Goal: Task Accomplishment & Management: Manage account settings

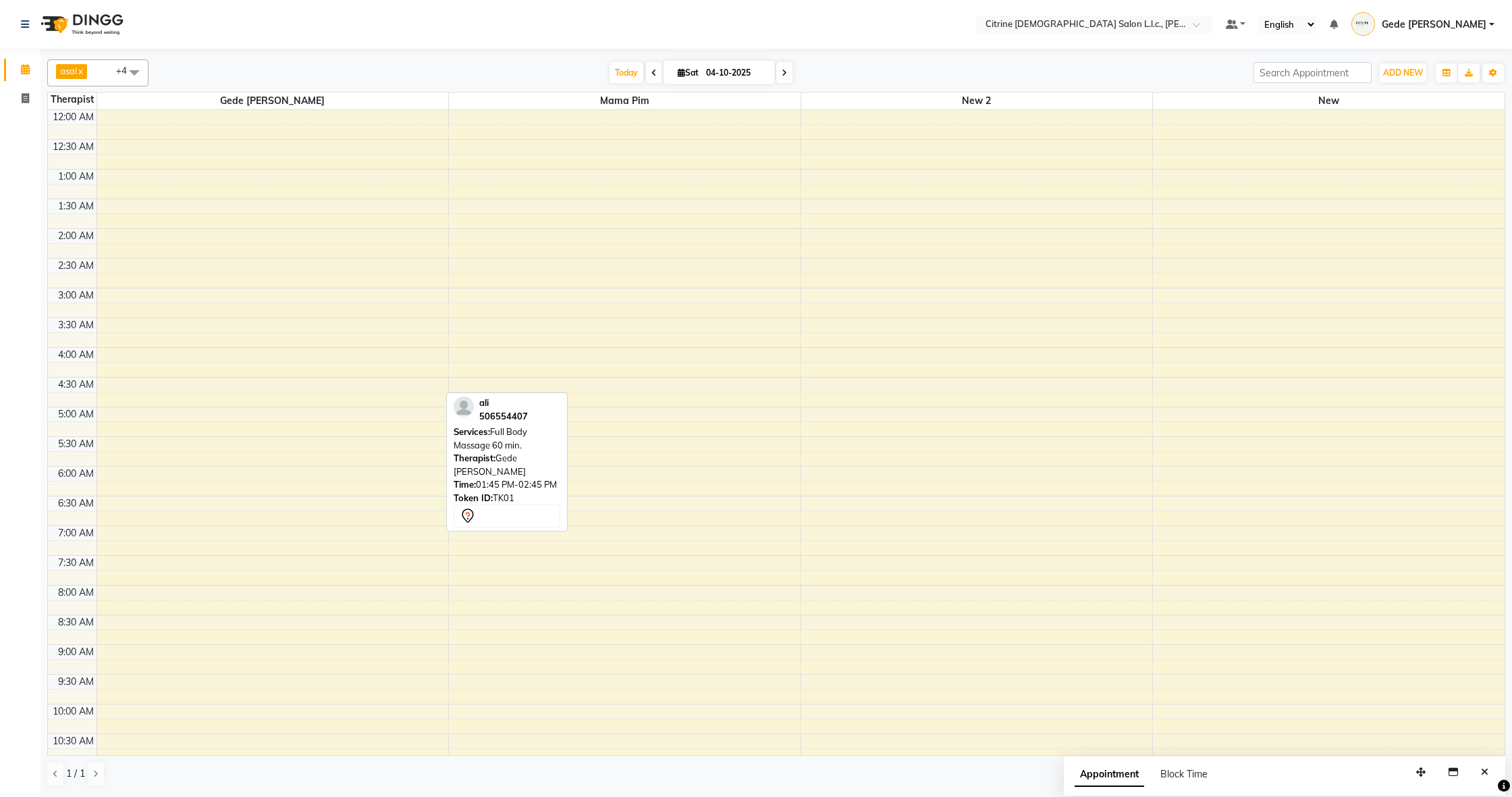
scroll to position [586, 0]
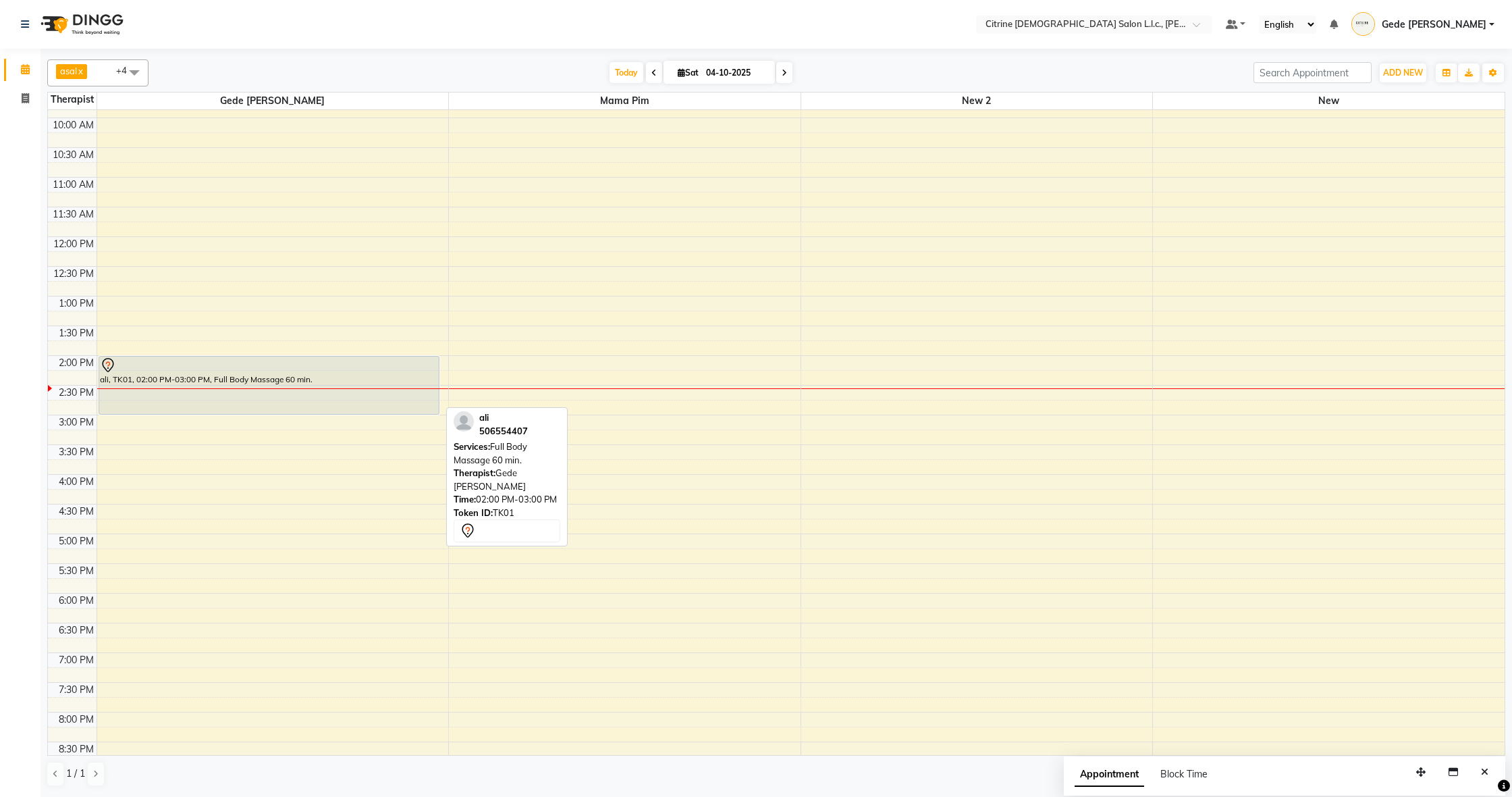
click at [270, 380] on div "ali, TK01, 02:00 PM-03:00 PM, Full Body Massage 60 min." at bounding box center [269, 385] width 340 height 58
click at [296, 377] on div "ali, TK01, 02:00 PM-03:00 PM, Full Body Massage 60 min." at bounding box center [269, 385] width 340 height 58
select select "7"
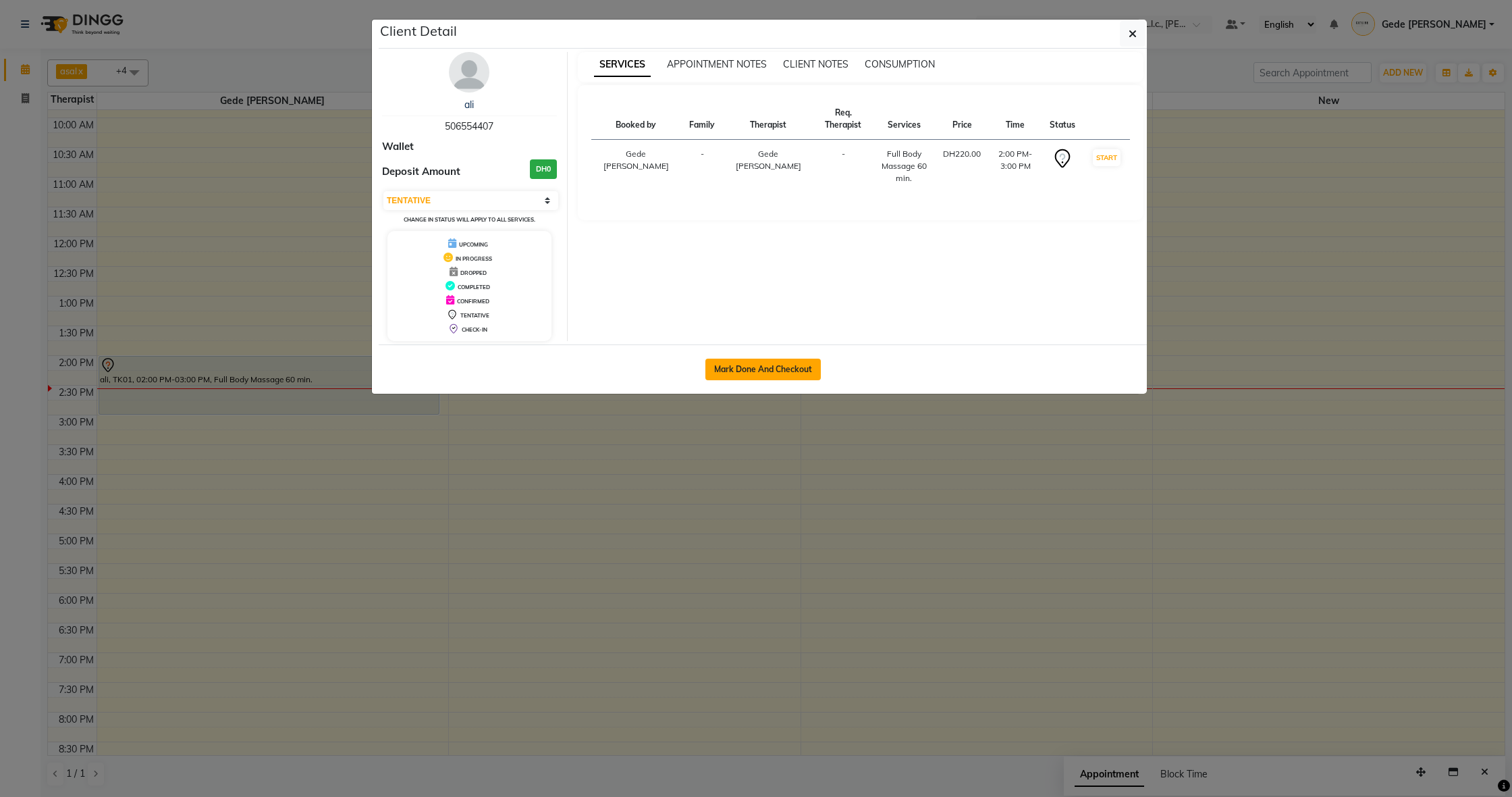
click at [800, 368] on button "Mark Done And Checkout" at bounding box center [762, 369] width 115 height 21
select select "7896"
select select "service"
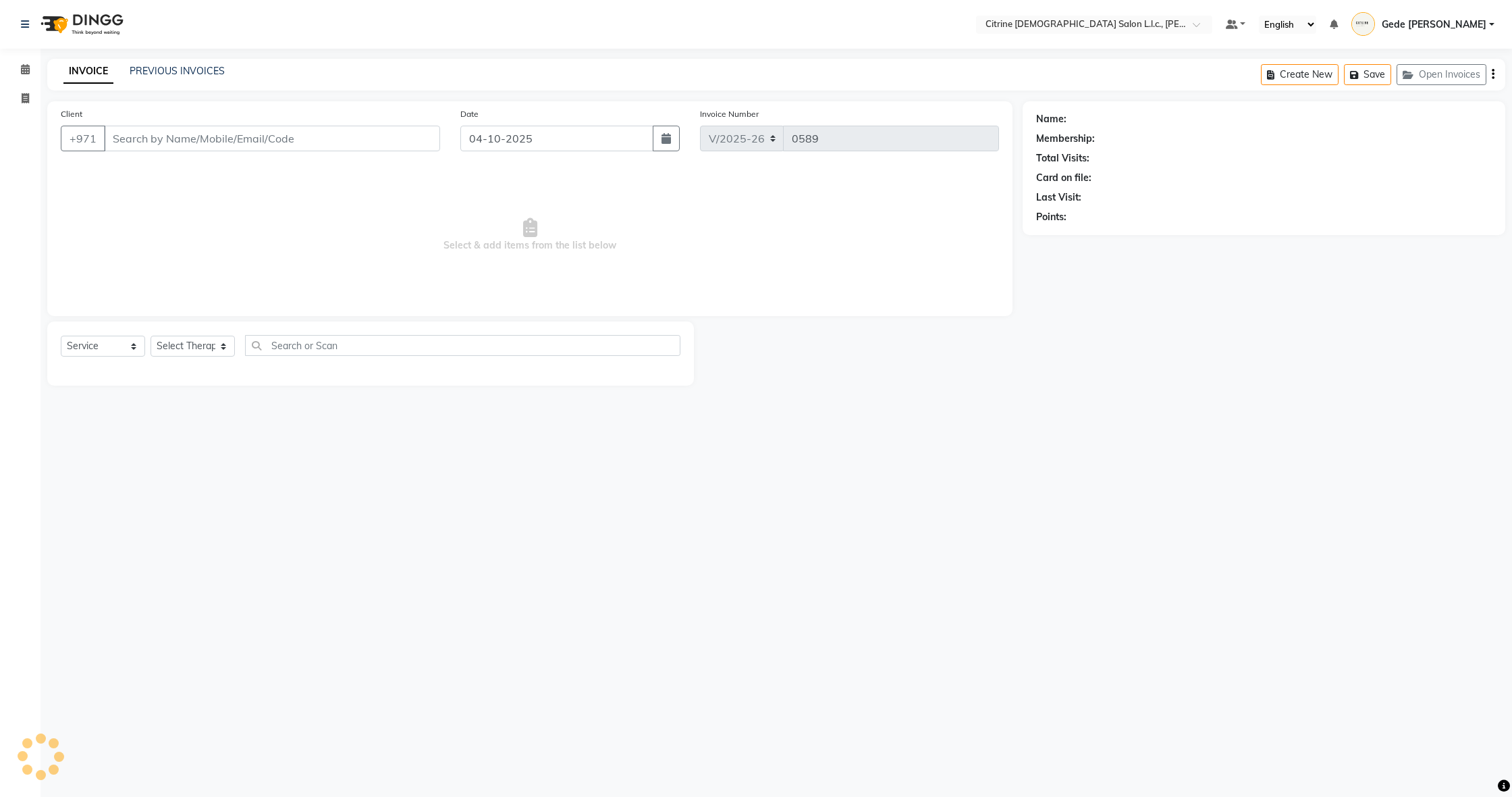
type input "506554407"
select select "70726"
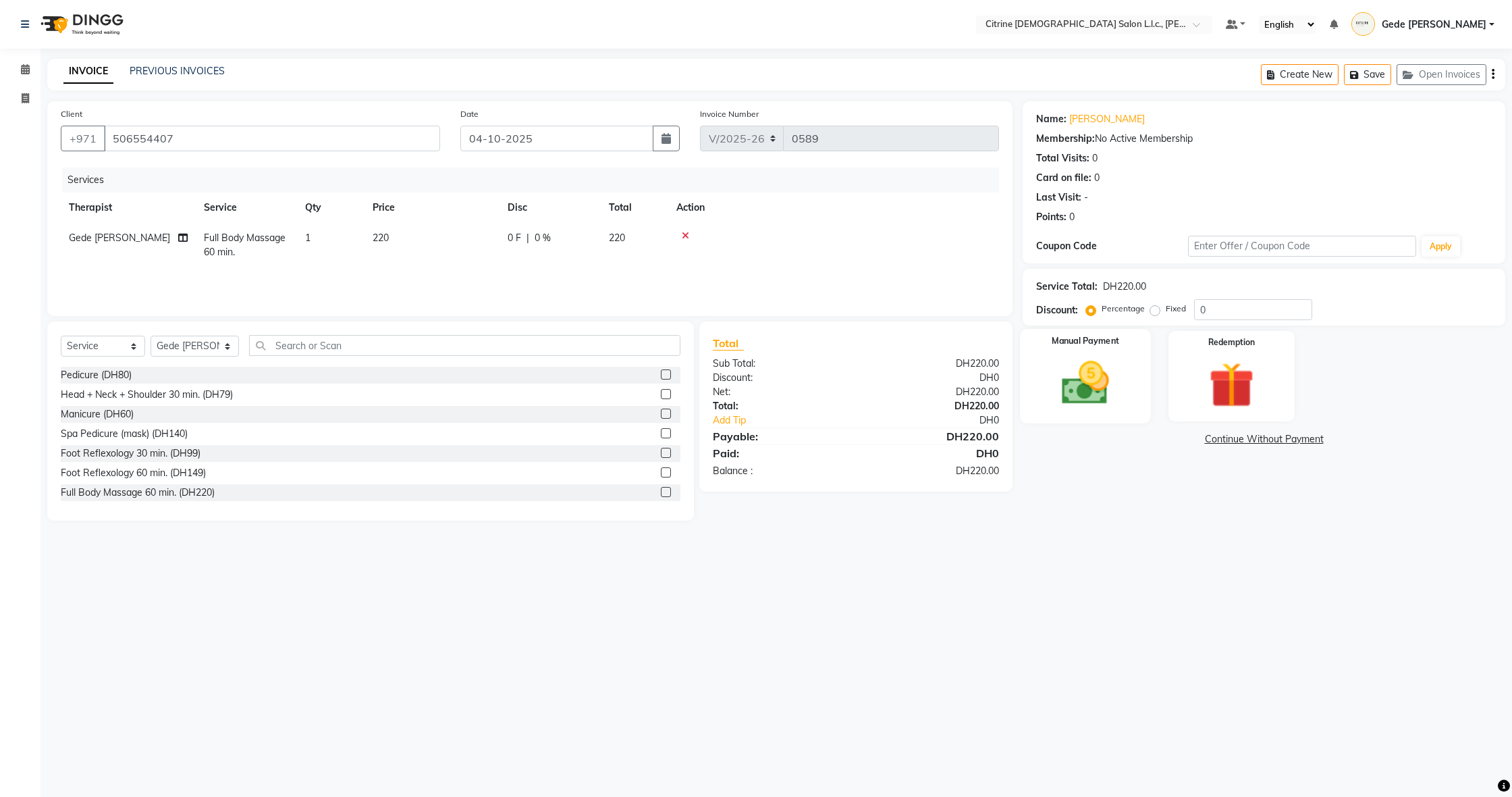
click at [1100, 376] on img at bounding box center [1084, 383] width 77 height 55
click at [1135, 444] on span "CARD" at bounding box center [1135, 440] width 29 height 16
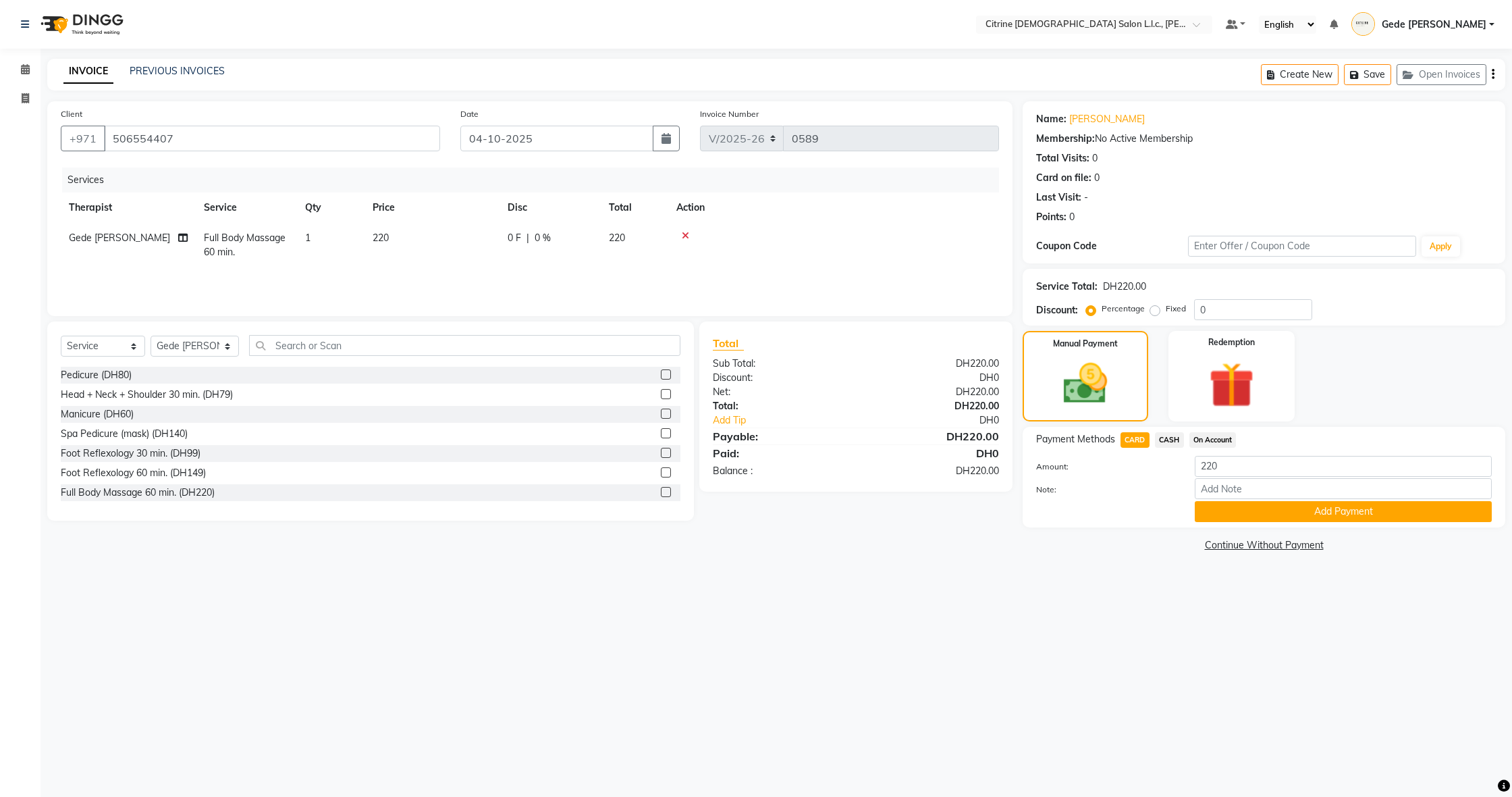
click at [1211, 509] on button "Add Payment" at bounding box center [1343, 511] width 297 height 21
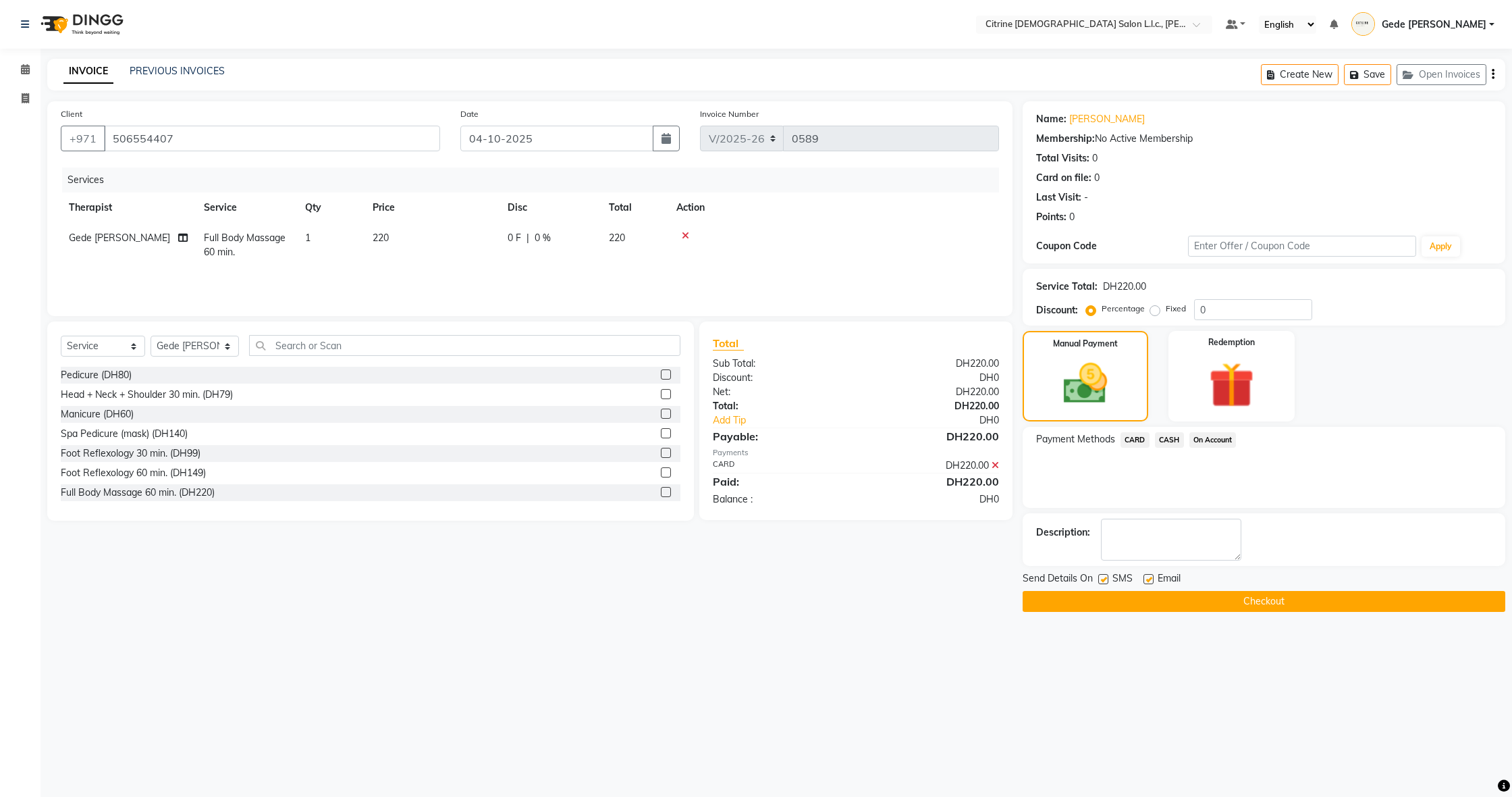
click at [1157, 605] on button "Checkout" at bounding box center [1263, 601] width 482 height 21
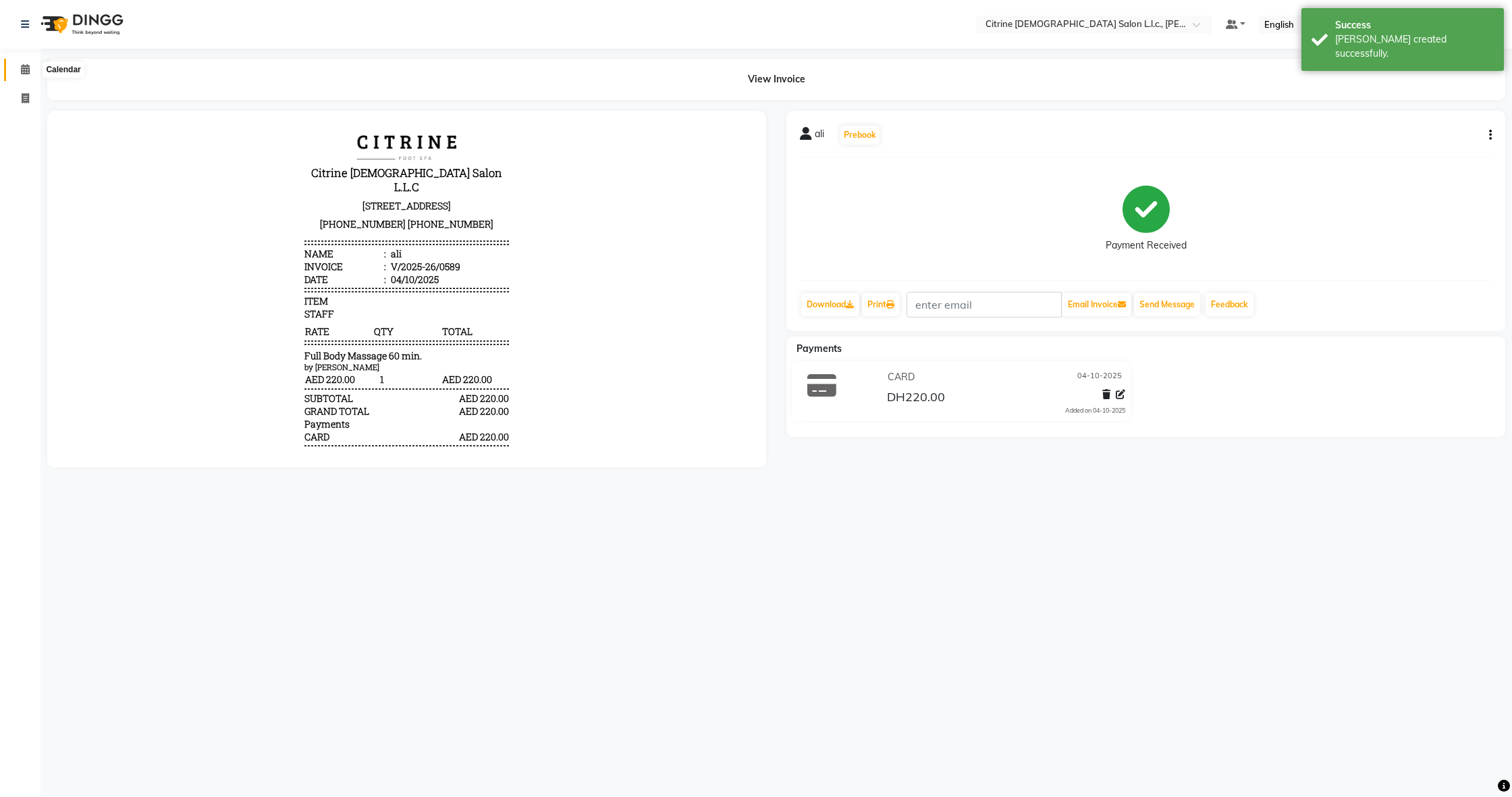
click at [24, 73] on icon at bounding box center [24, 69] width 9 height 10
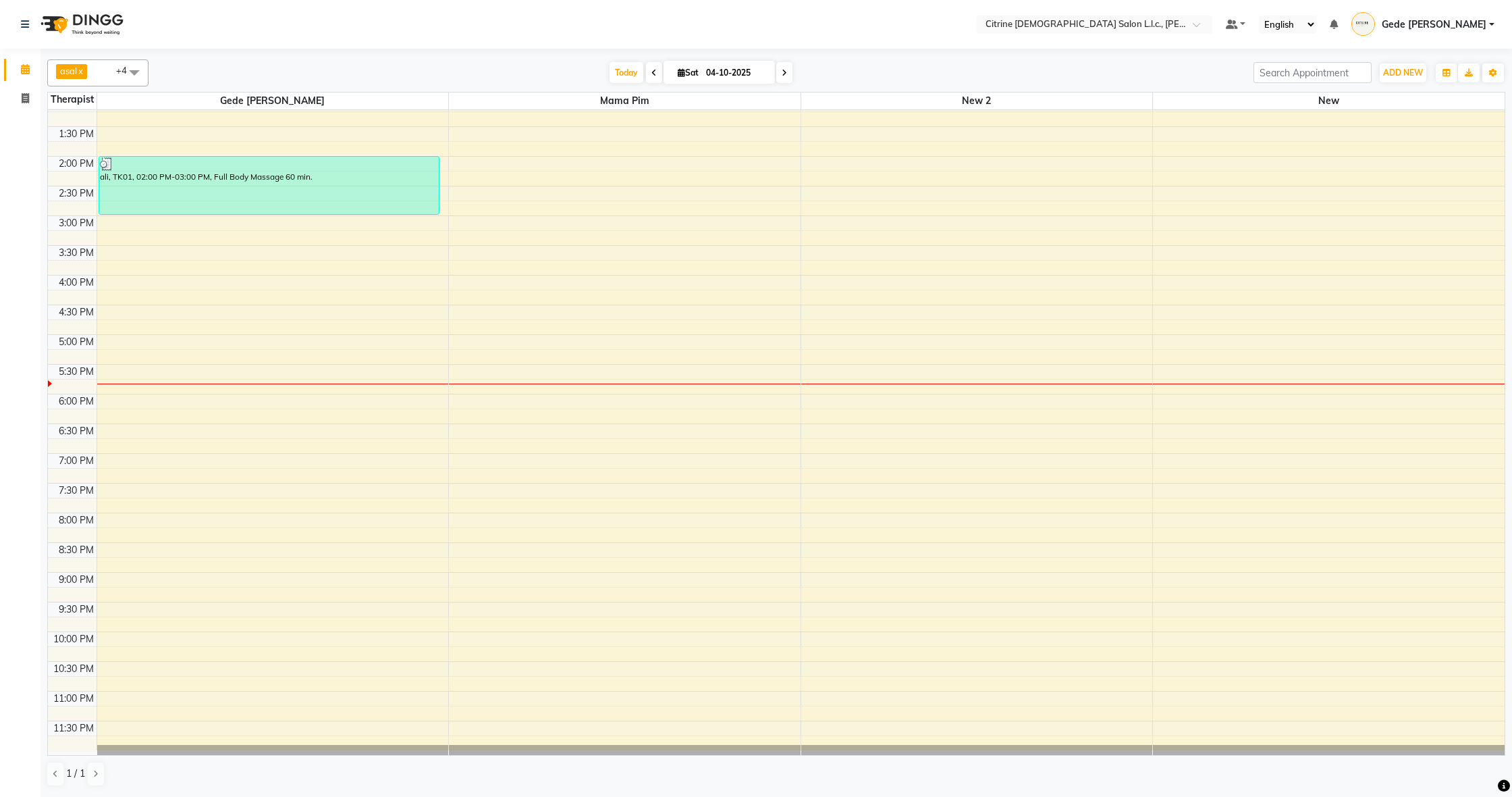
click at [916, 397] on div "12:00 AM 12:30 AM 1:00 AM 1:30 AM 2:00 AM 2:30 AM 3:00 AM 3:30 AM 4:00 AM 4:30 …" at bounding box center [776, 37] width 1456 height 1425
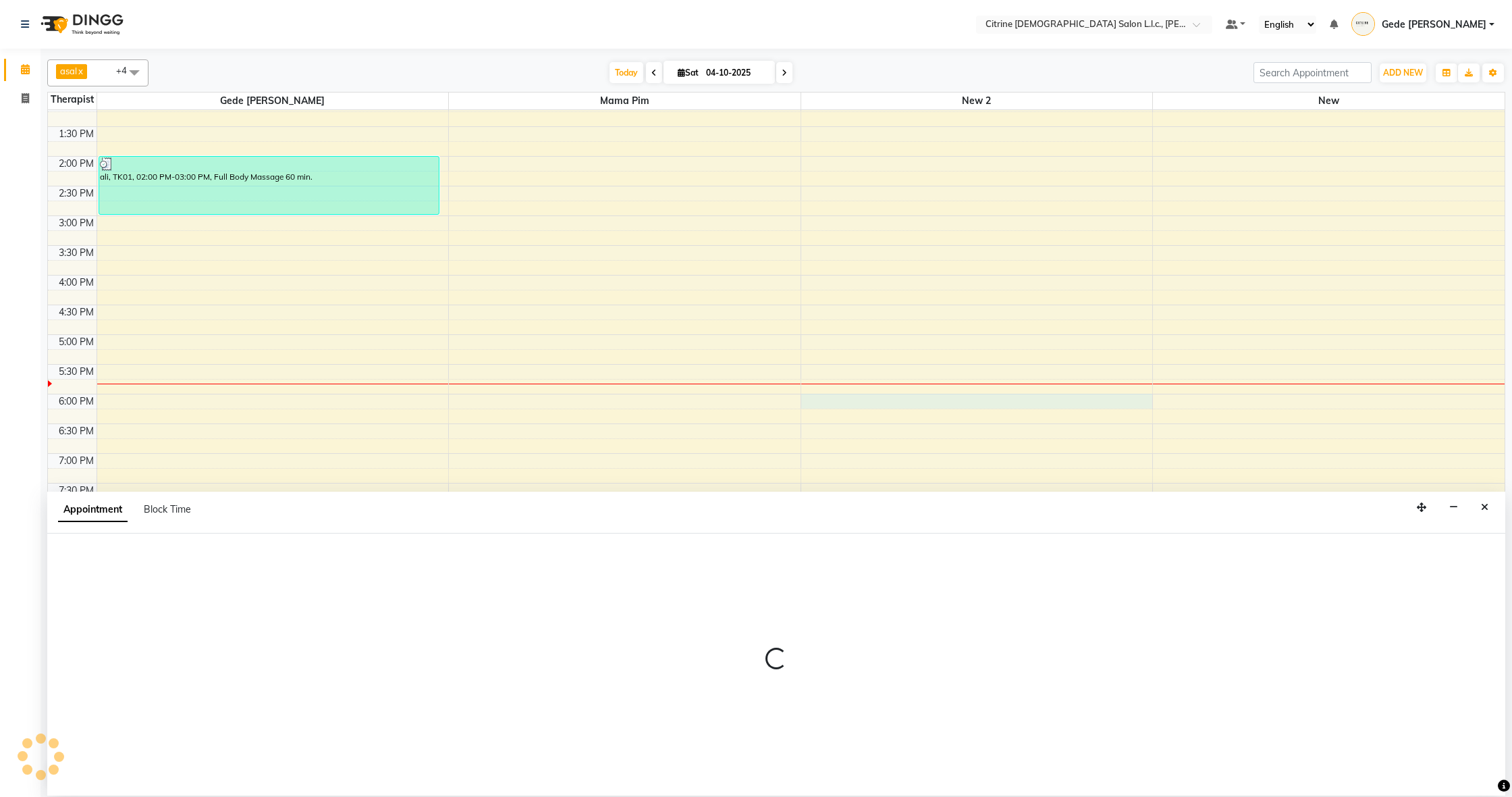
select select "88909"
select select "tentative"
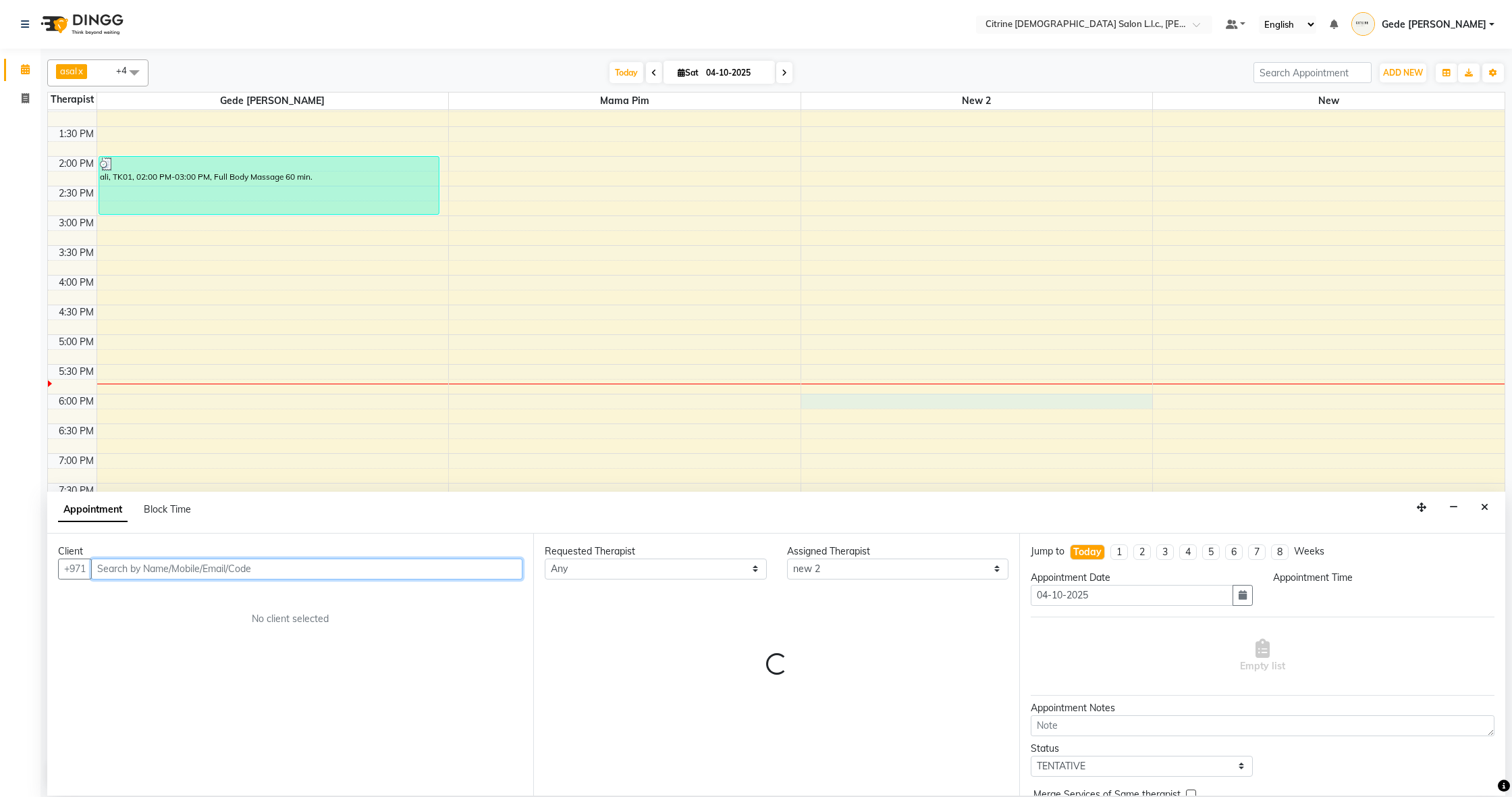
select select "1080"
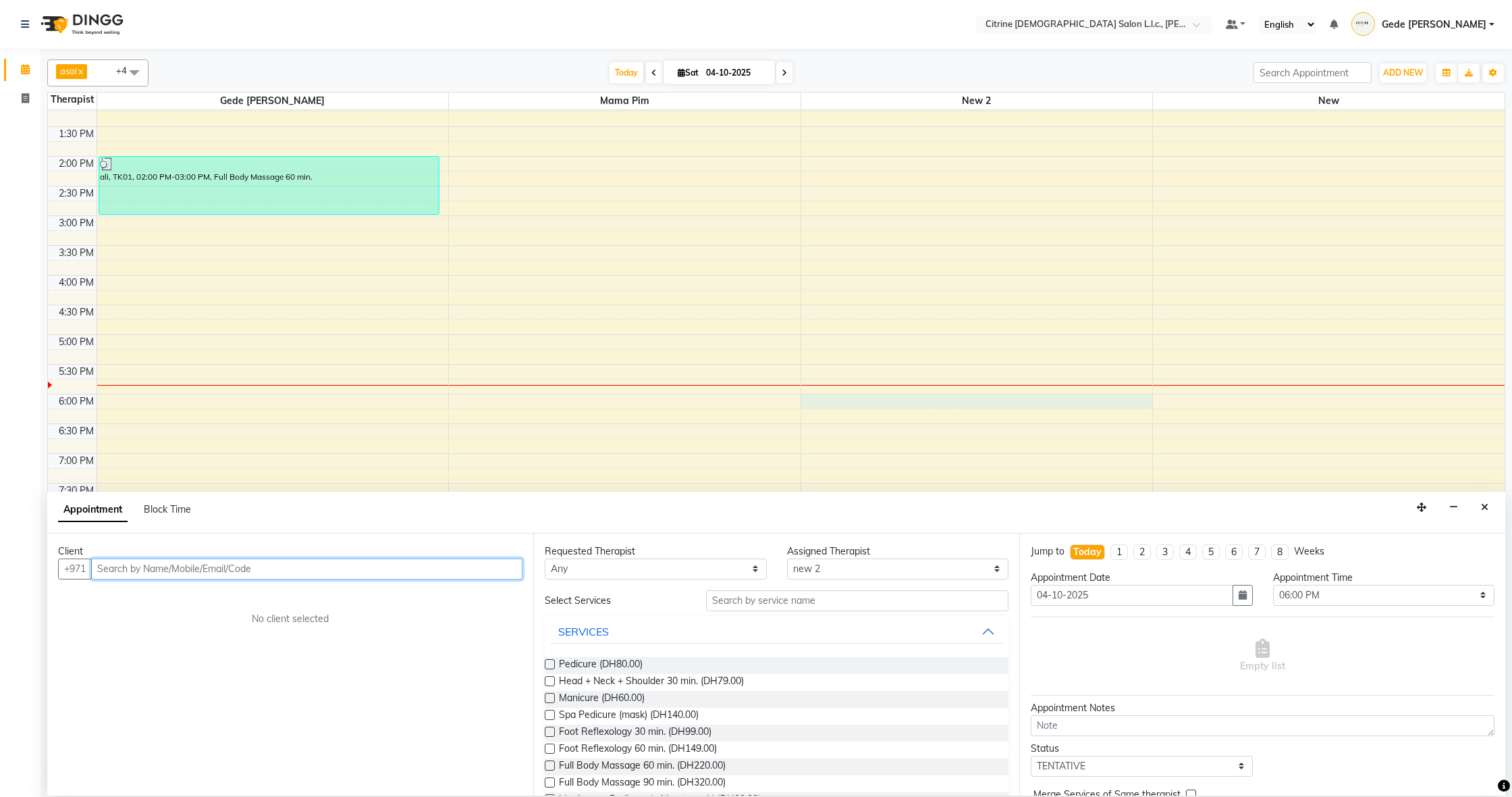
type input "0"
click at [95, 569] on input "547177895" at bounding box center [278, 568] width 375 height 21
click at [163, 568] on input "547177895" at bounding box center [278, 568] width 375 height 21
type input "5"
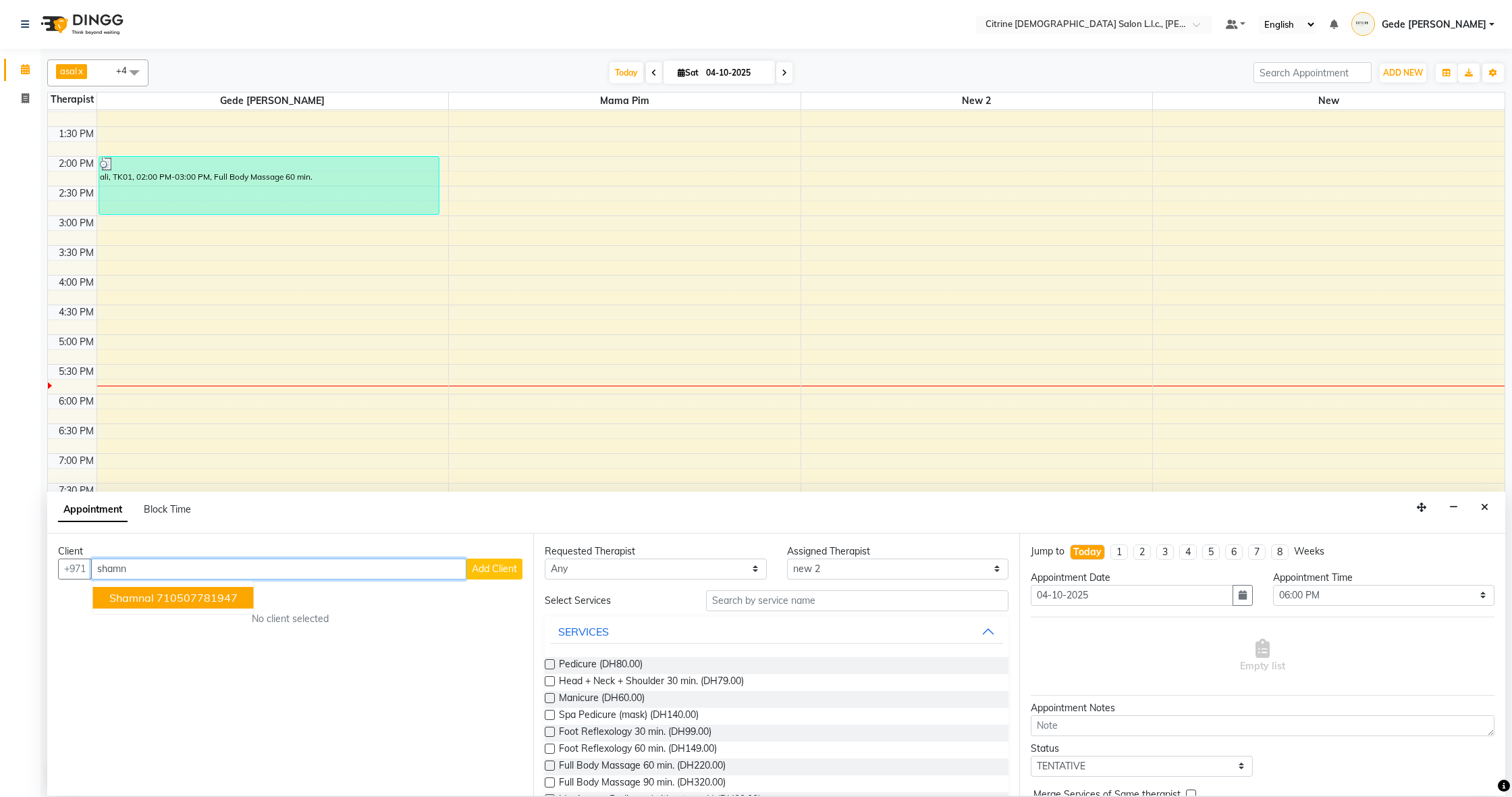
click at [165, 598] on ngb-highlight "710507781947" at bounding box center [196, 598] width 81 height 14
type input "710507781947"
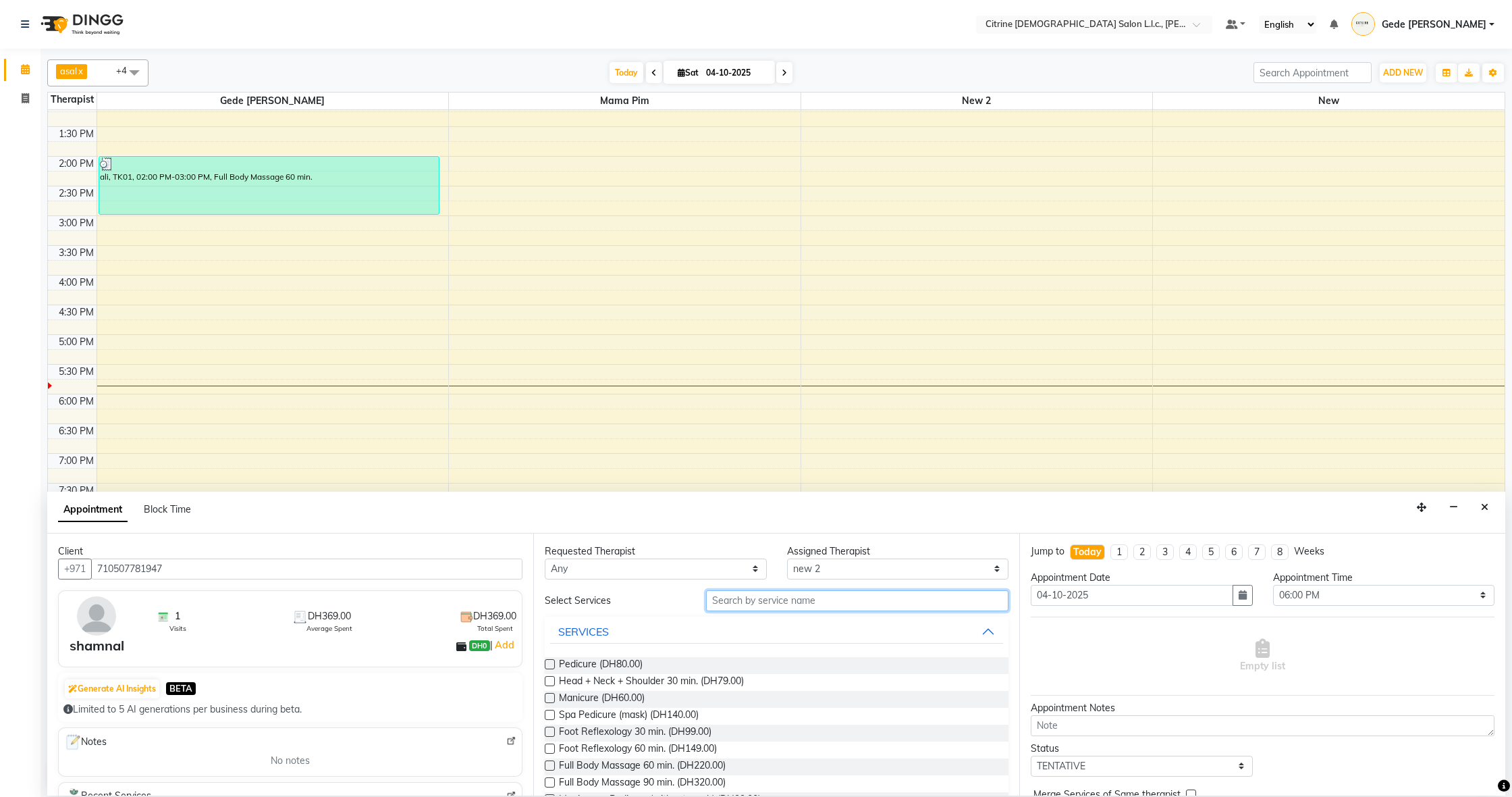
click at [721, 600] on input "text" at bounding box center [857, 600] width 303 height 21
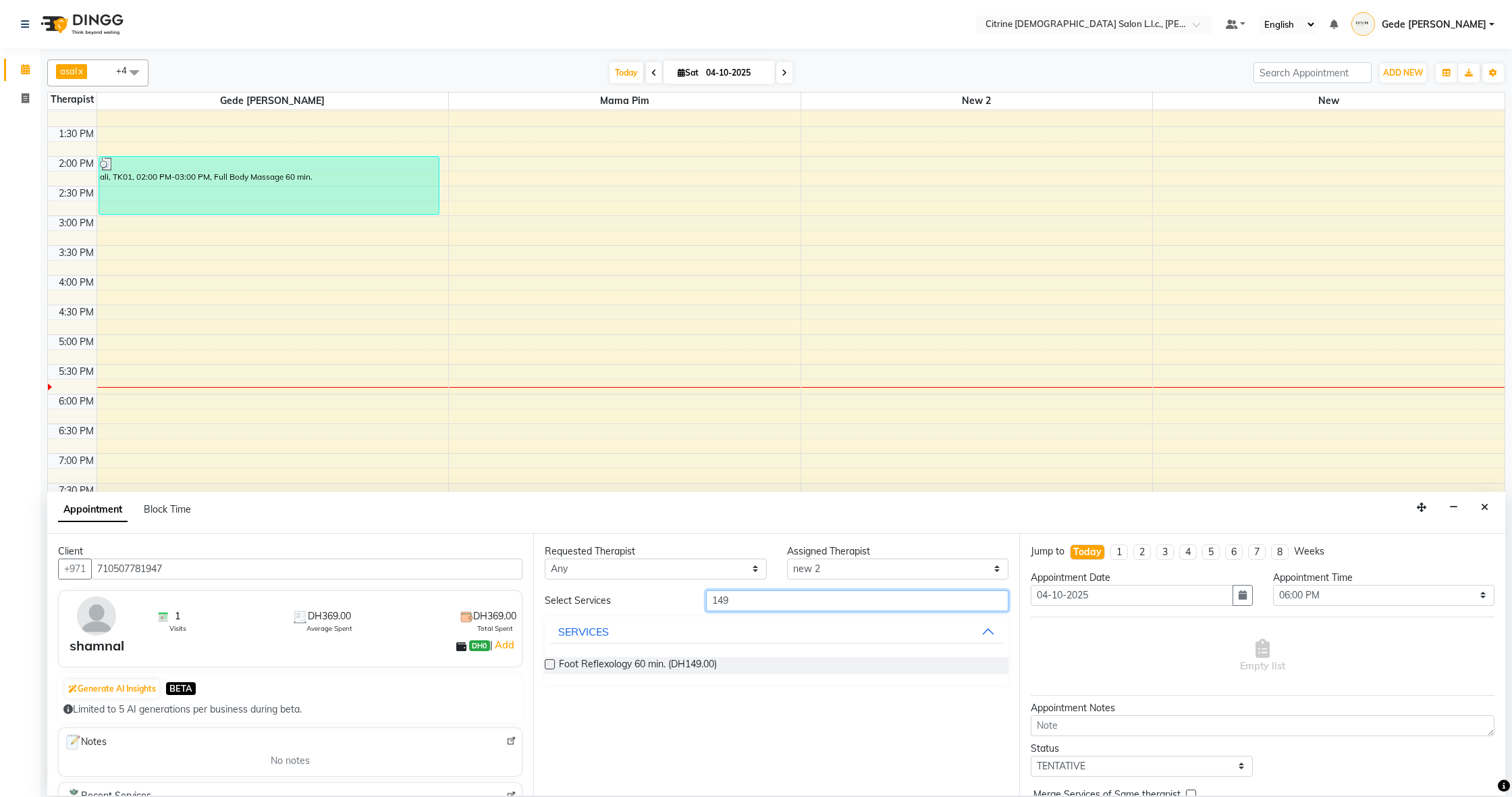
type input "149"
click at [666, 651] on div "Foot Reflexology 60 min. (DH149.00)" at bounding box center [776, 665] width 464 height 38
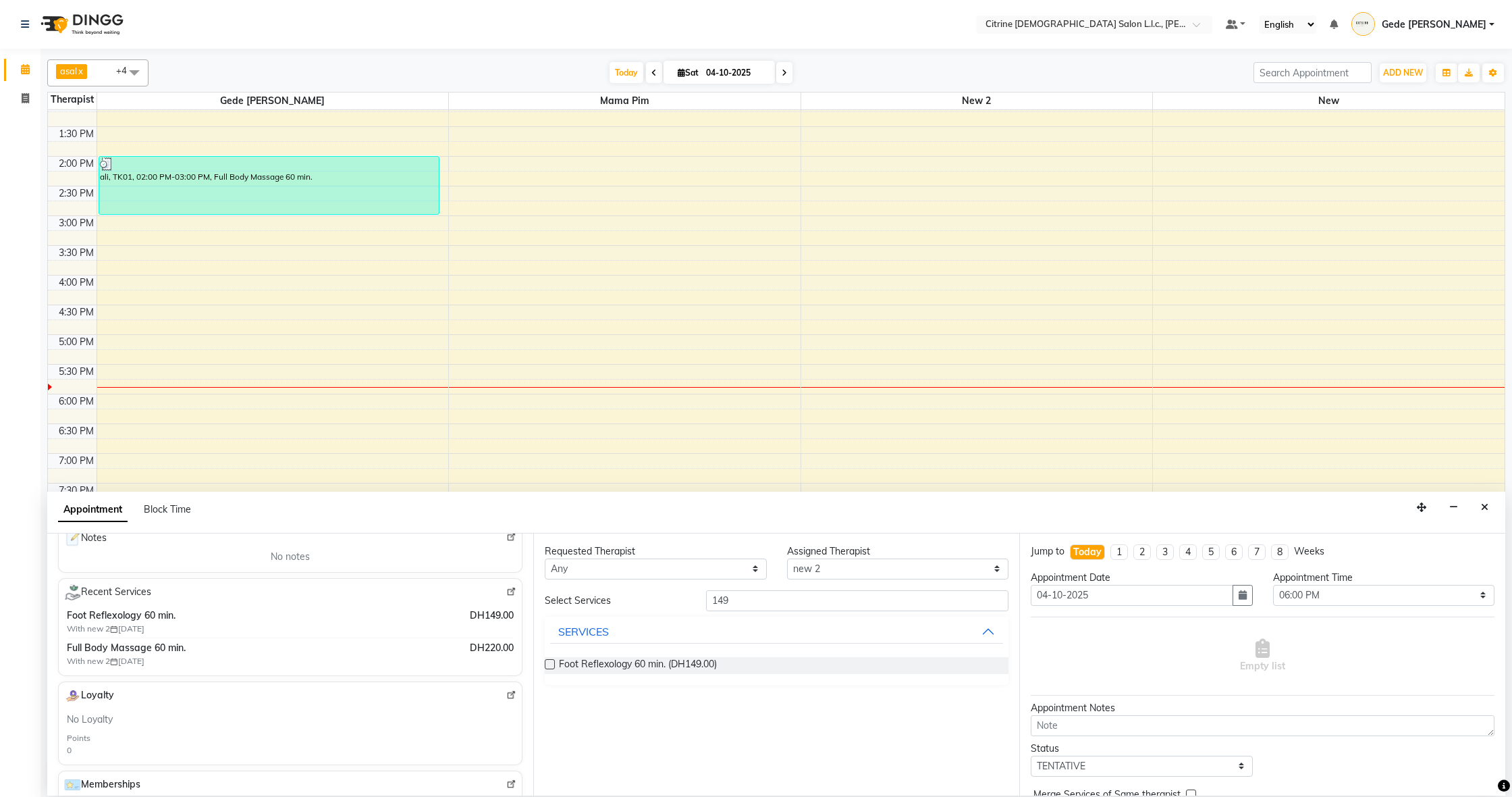
scroll to position [213, 0]
click at [612, 658] on span "Foot Reflexology 60 min. (DH149.00)" at bounding box center [637, 665] width 158 height 17
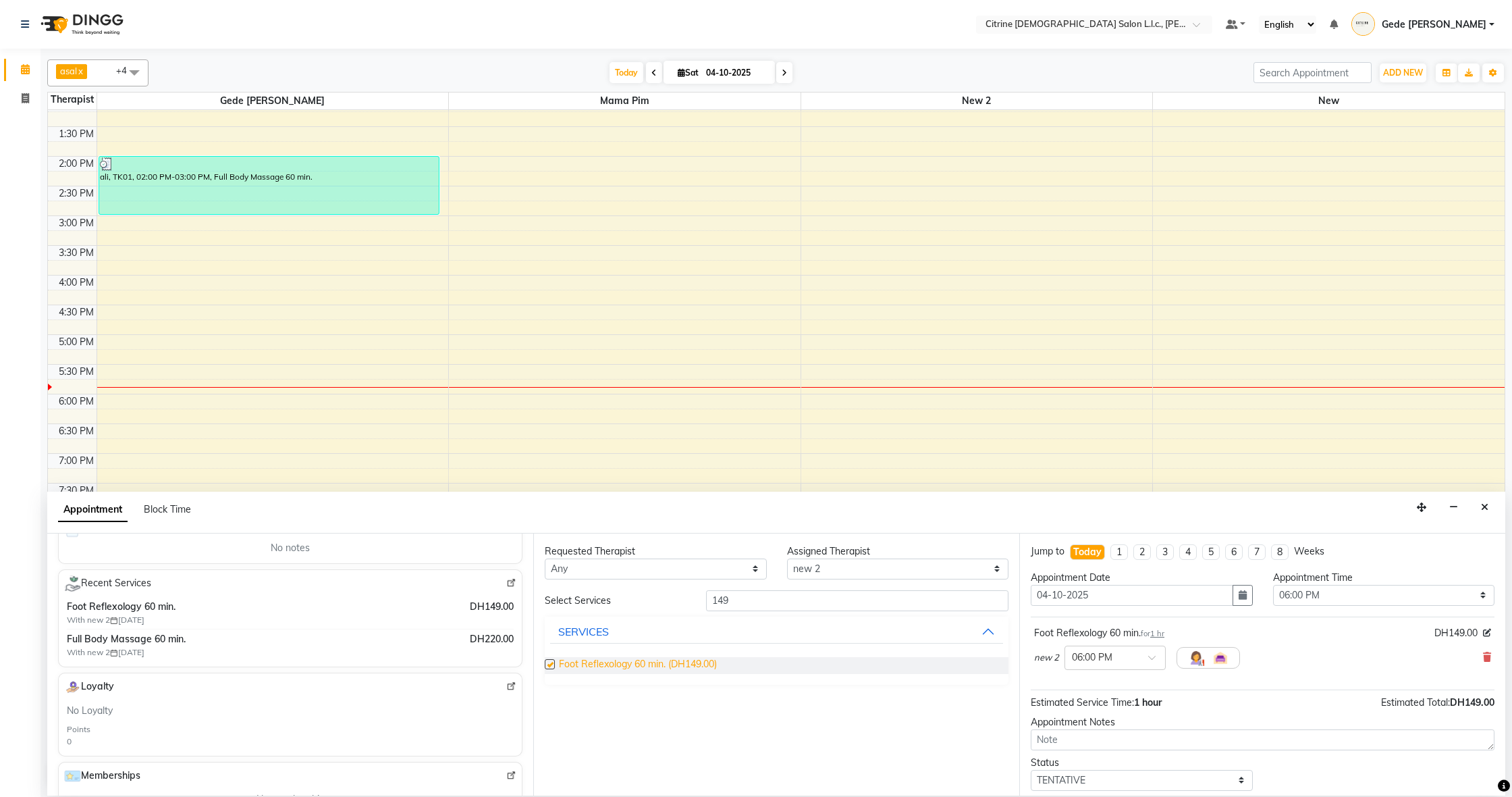
checkbox input "false"
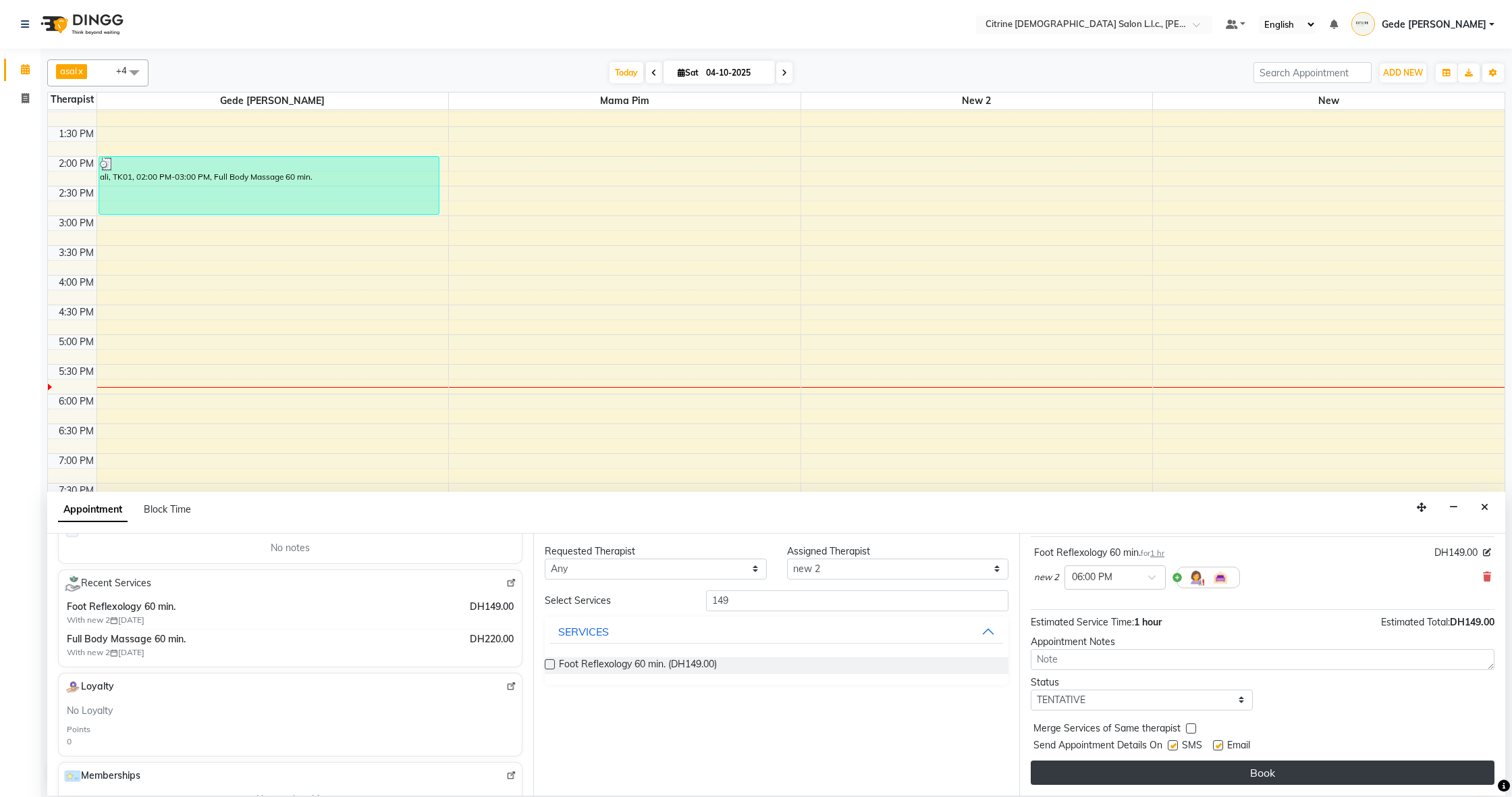
scroll to position [80, 0]
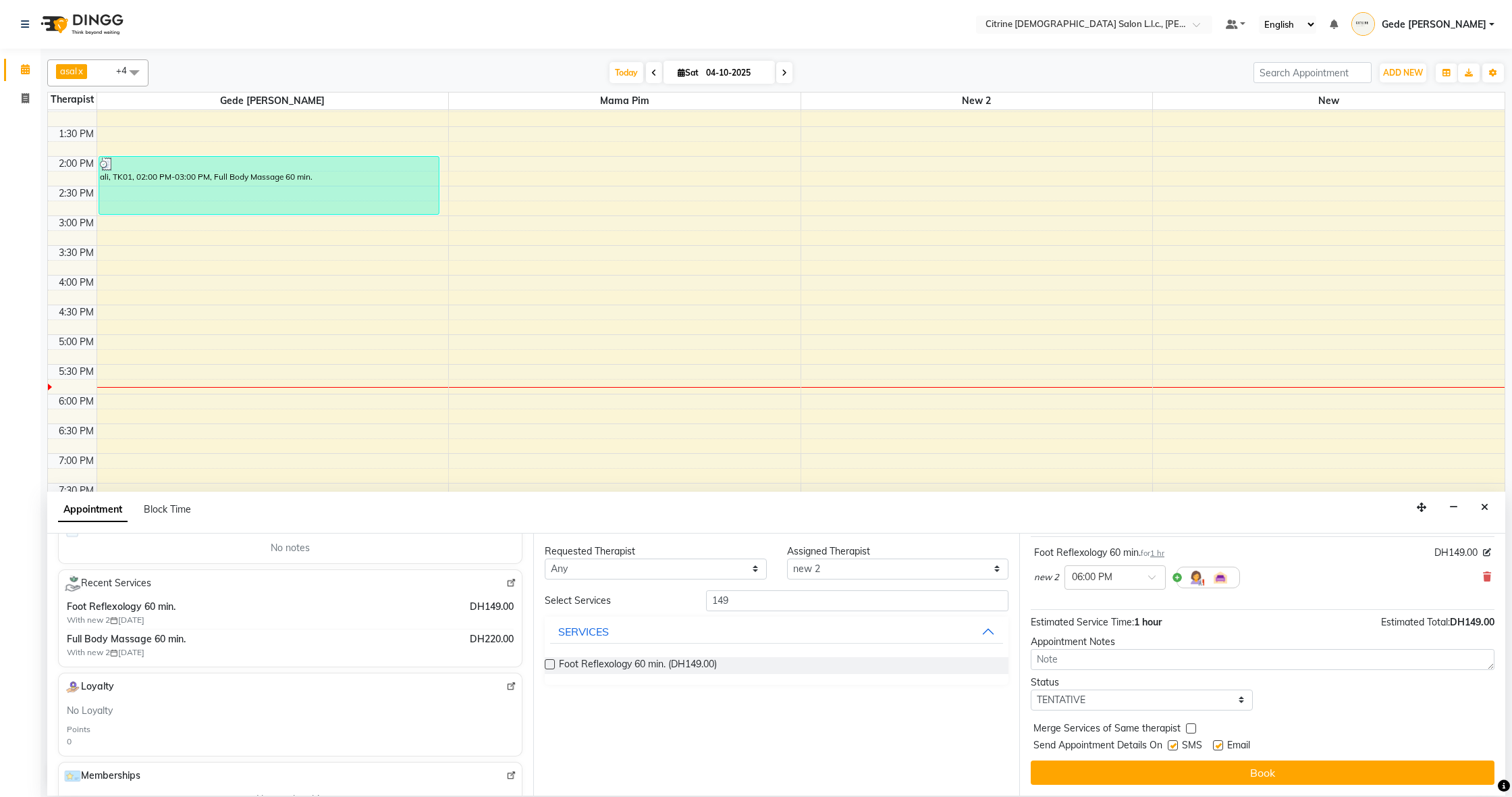
click at [1225, 771] on button "Book" at bounding box center [1262, 772] width 464 height 24
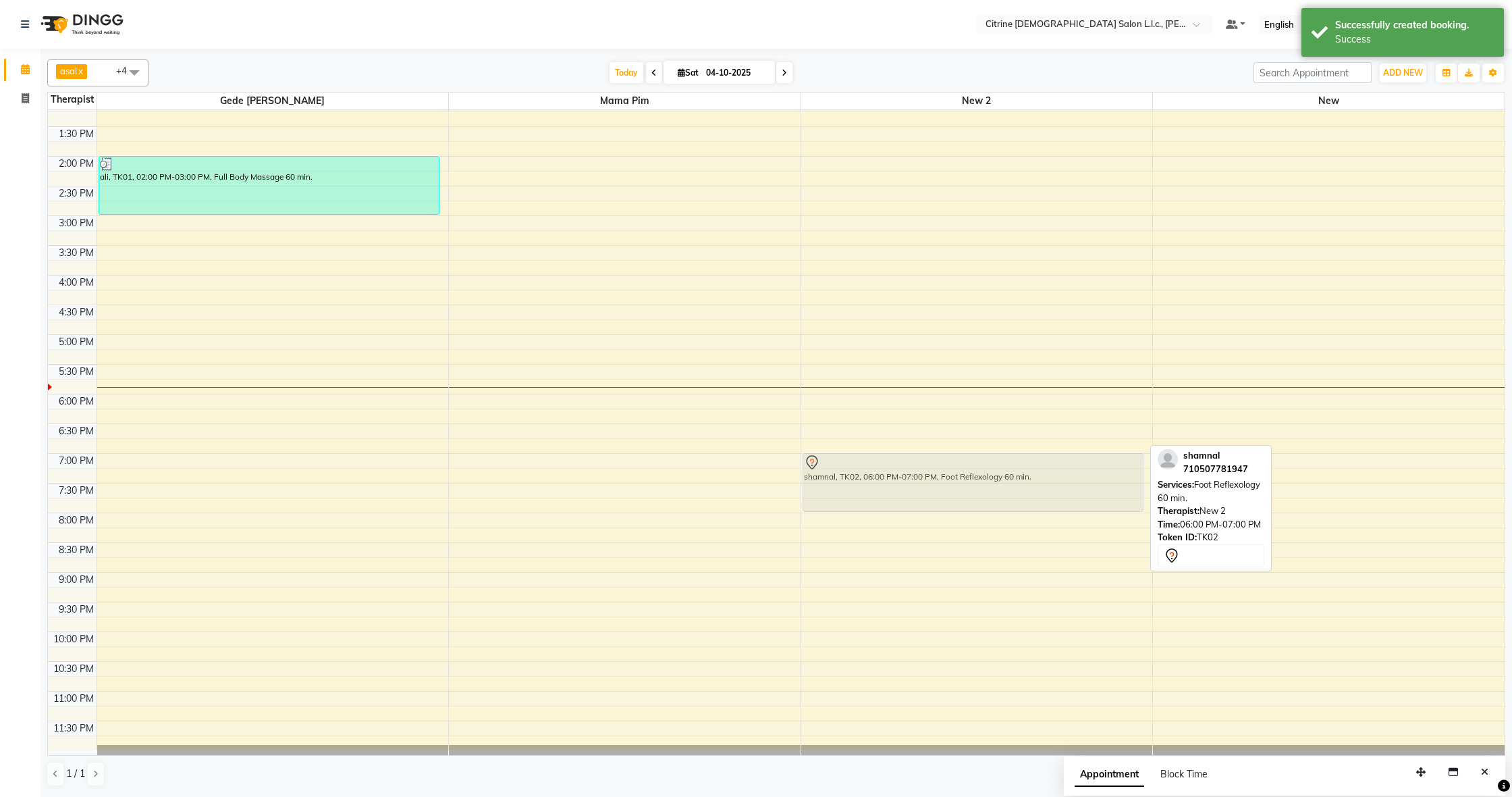
drag, startPoint x: 926, startPoint y: 412, endPoint x: 930, endPoint y: 471, distance: 59.1
click at [930, 471] on div "shamnal, TK02, 06:00 PM-07:00 PM, Foot Reflexology 60 min. shamnal, TK02, 06:00…" at bounding box center [977, 37] width 351 height 1425
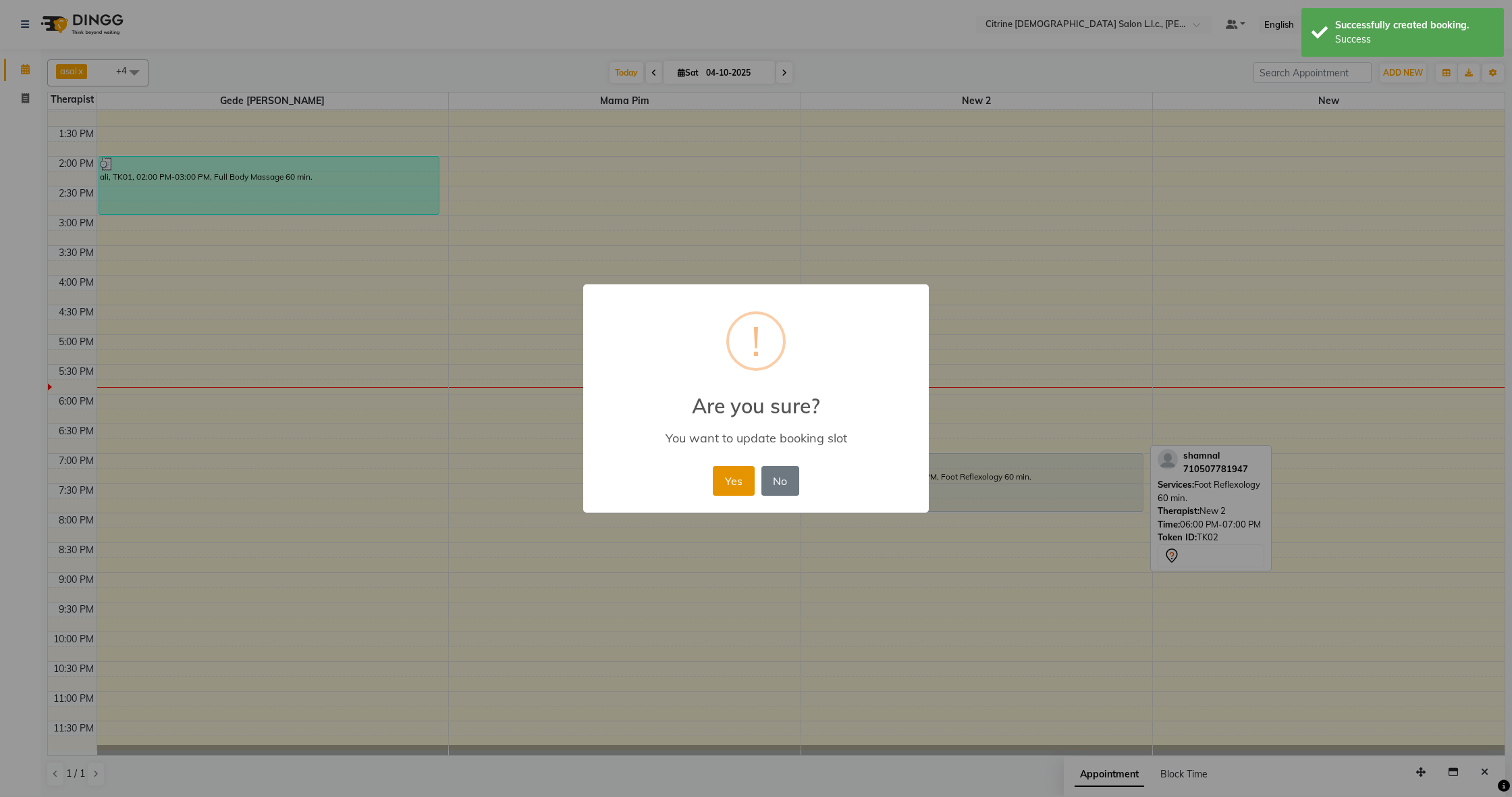
click at [737, 486] on button "Yes" at bounding box center [733, 481] width 41 height 29
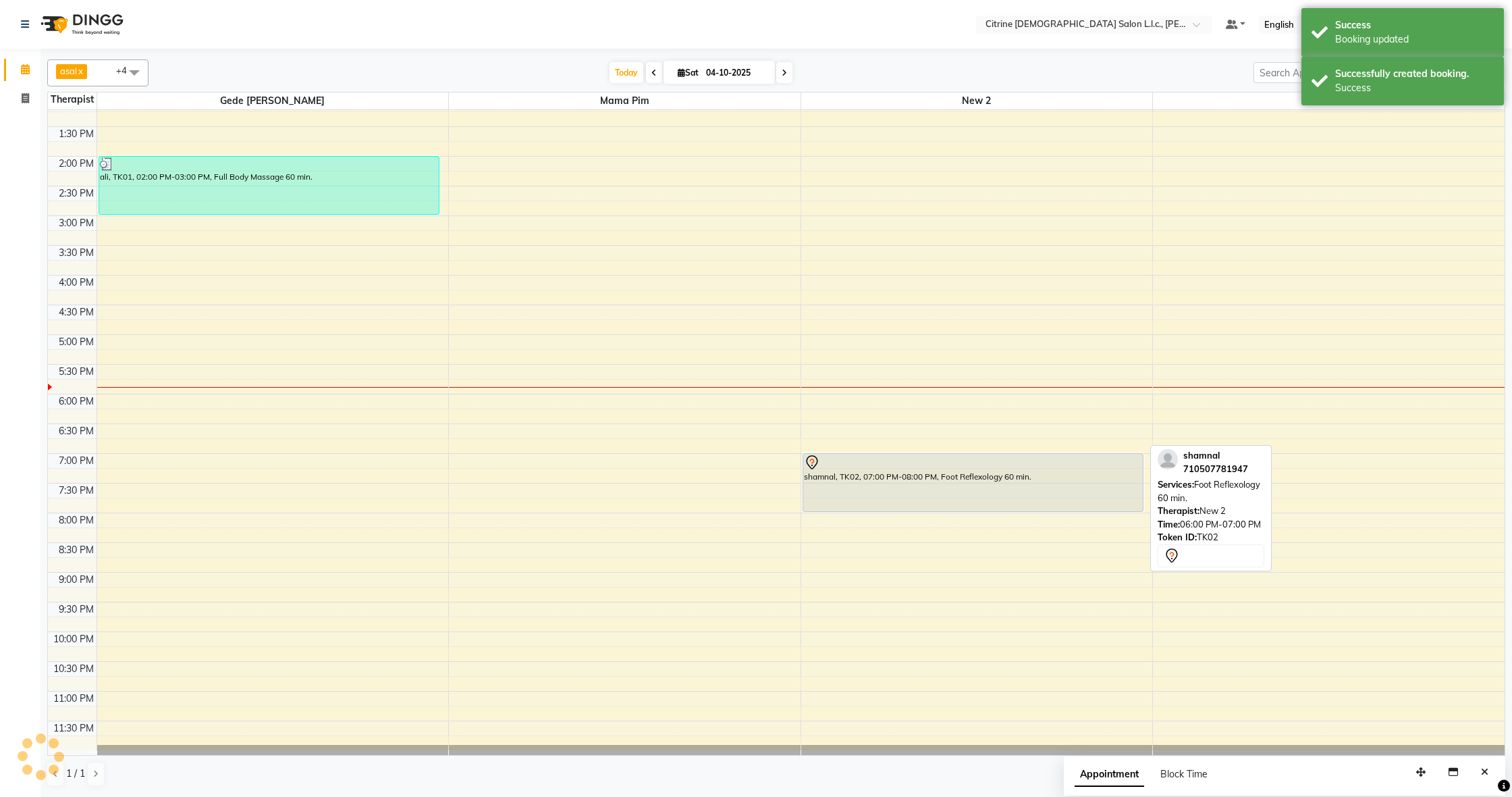
scroll to position [1, 0]
click at [651, 75] on icon at bounding box center [654, 73] width 6 height 8
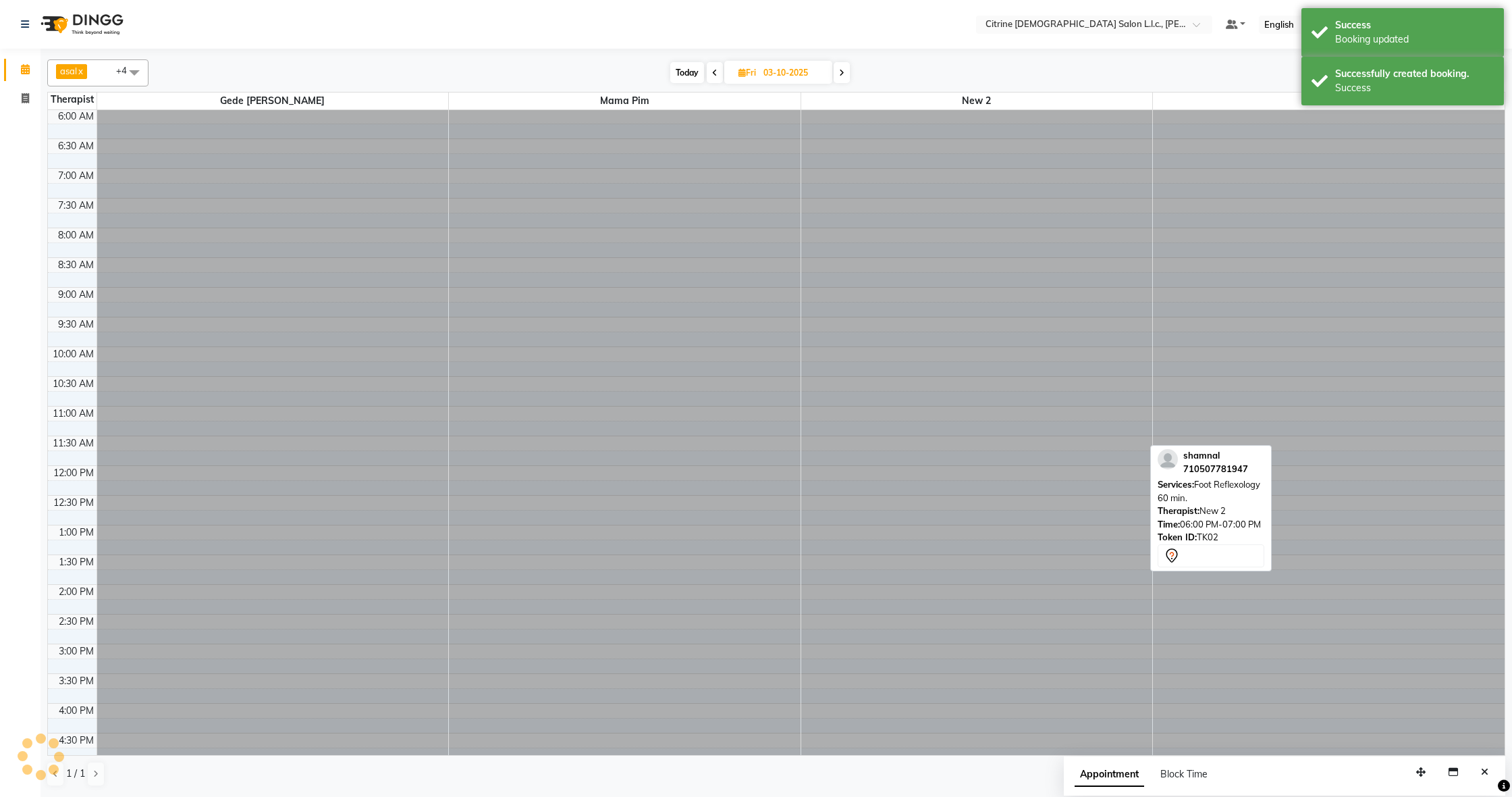
scroll to position [779, 0]
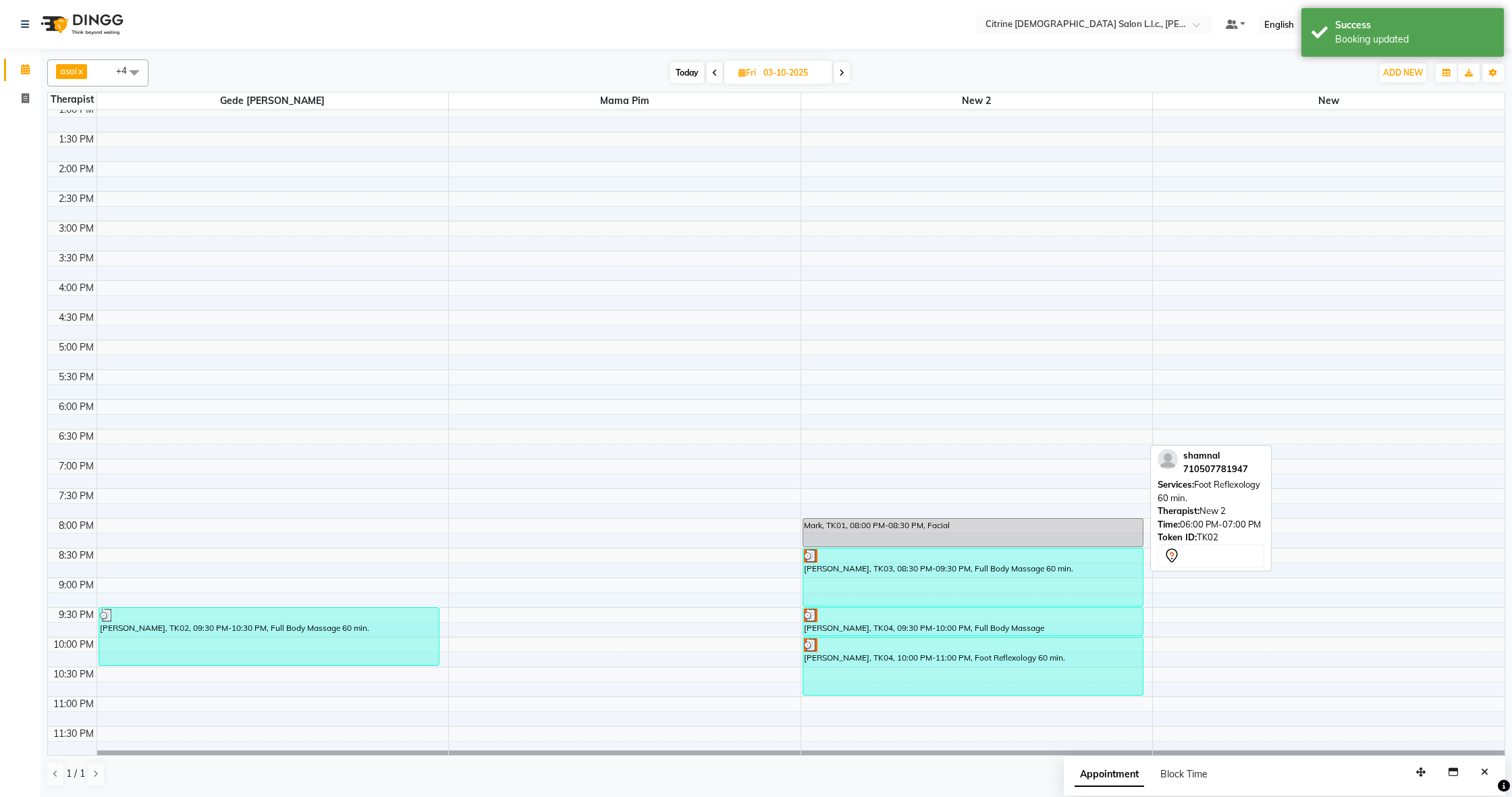
click at [715, 73] on icon at bounding box center [715, 73] width 6 height 8
type input "02-10-2025"
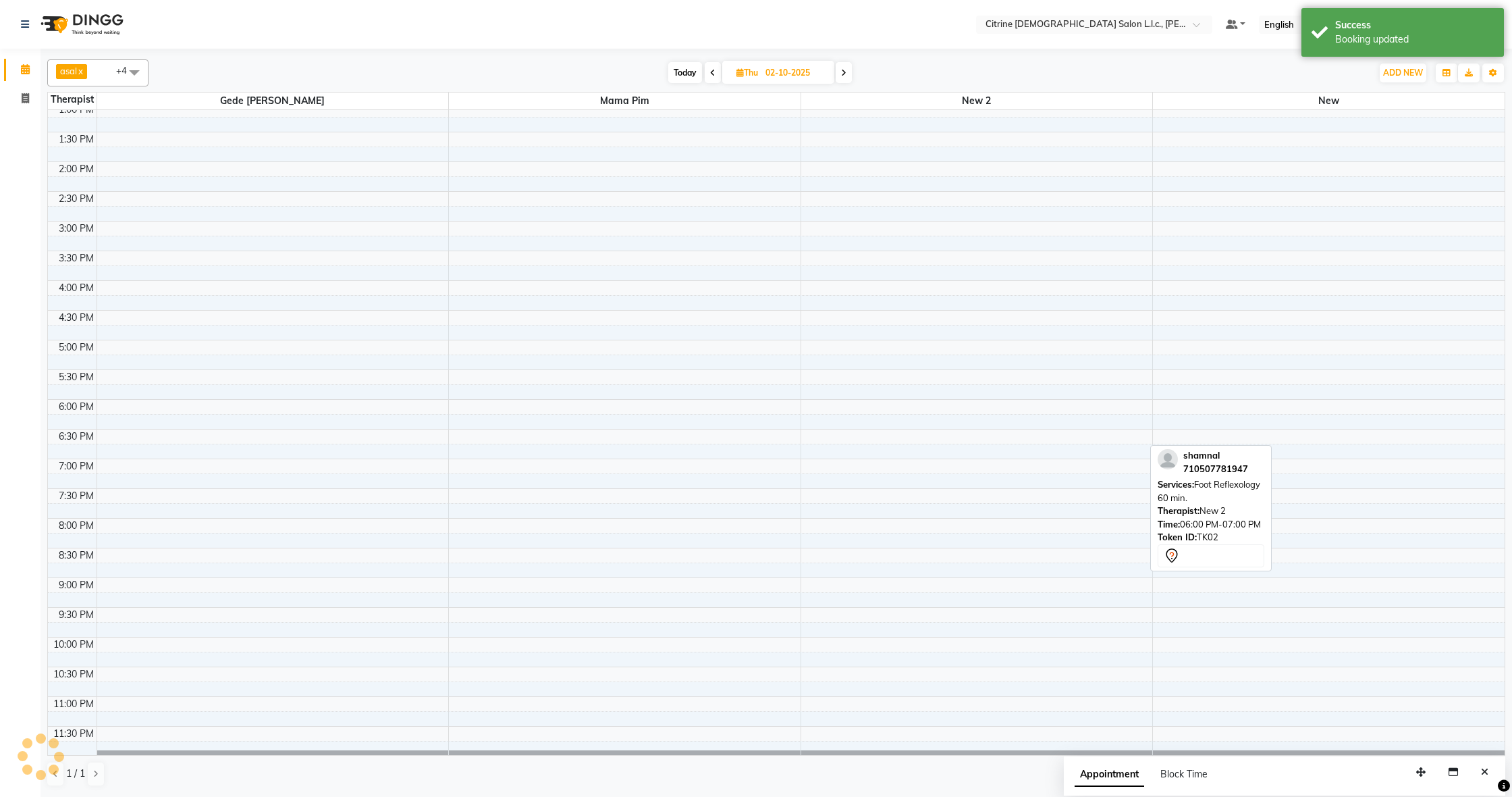
click at [795, 78] on input "02-10-2025" at bounding box center [795, 72] width 67 height 21
select select "10"
select select "2025"
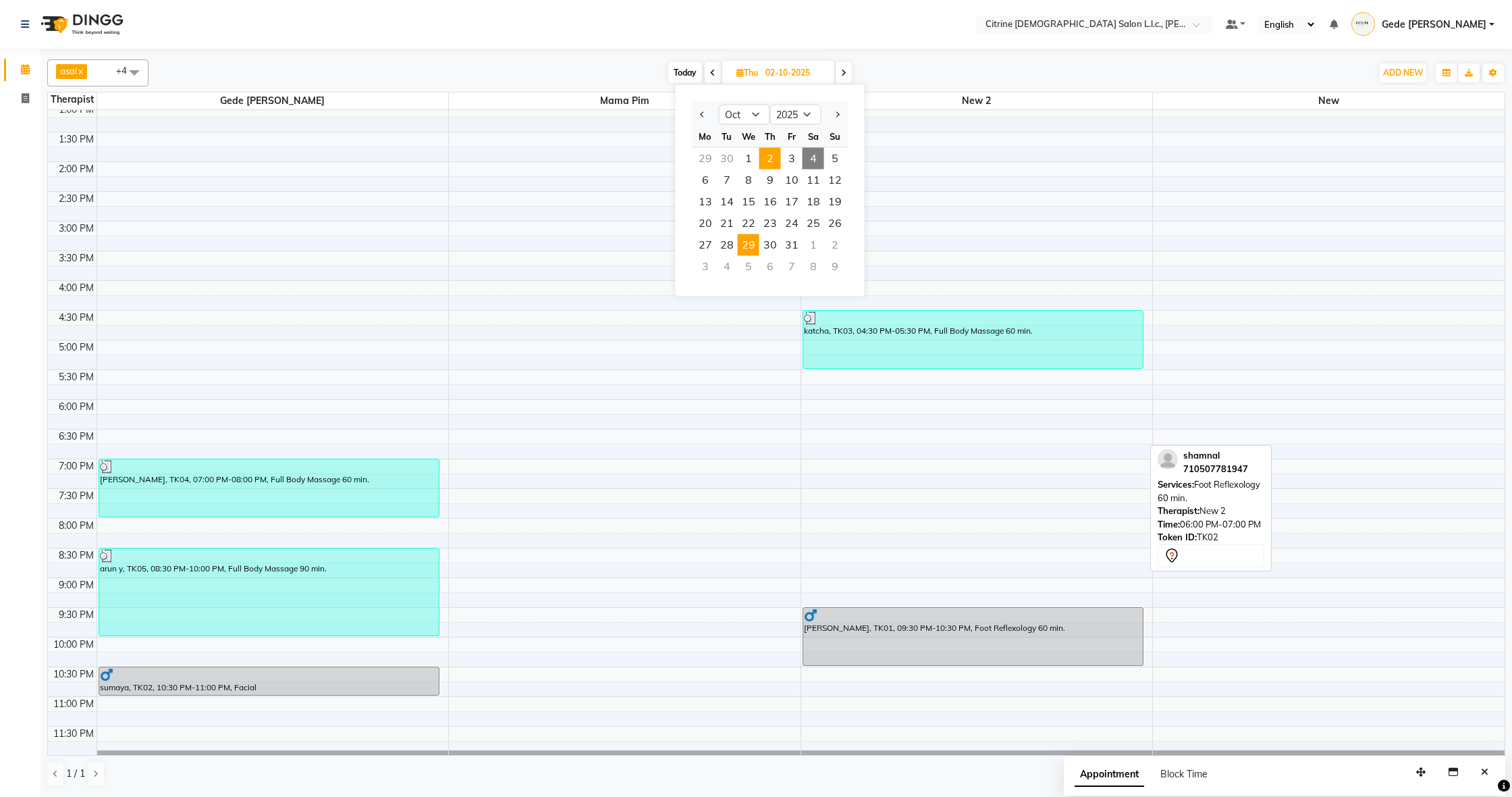
click at [750, 246] on span "29" at bounding box center [749, 245] width 21 height 21
type input "[DATE]"
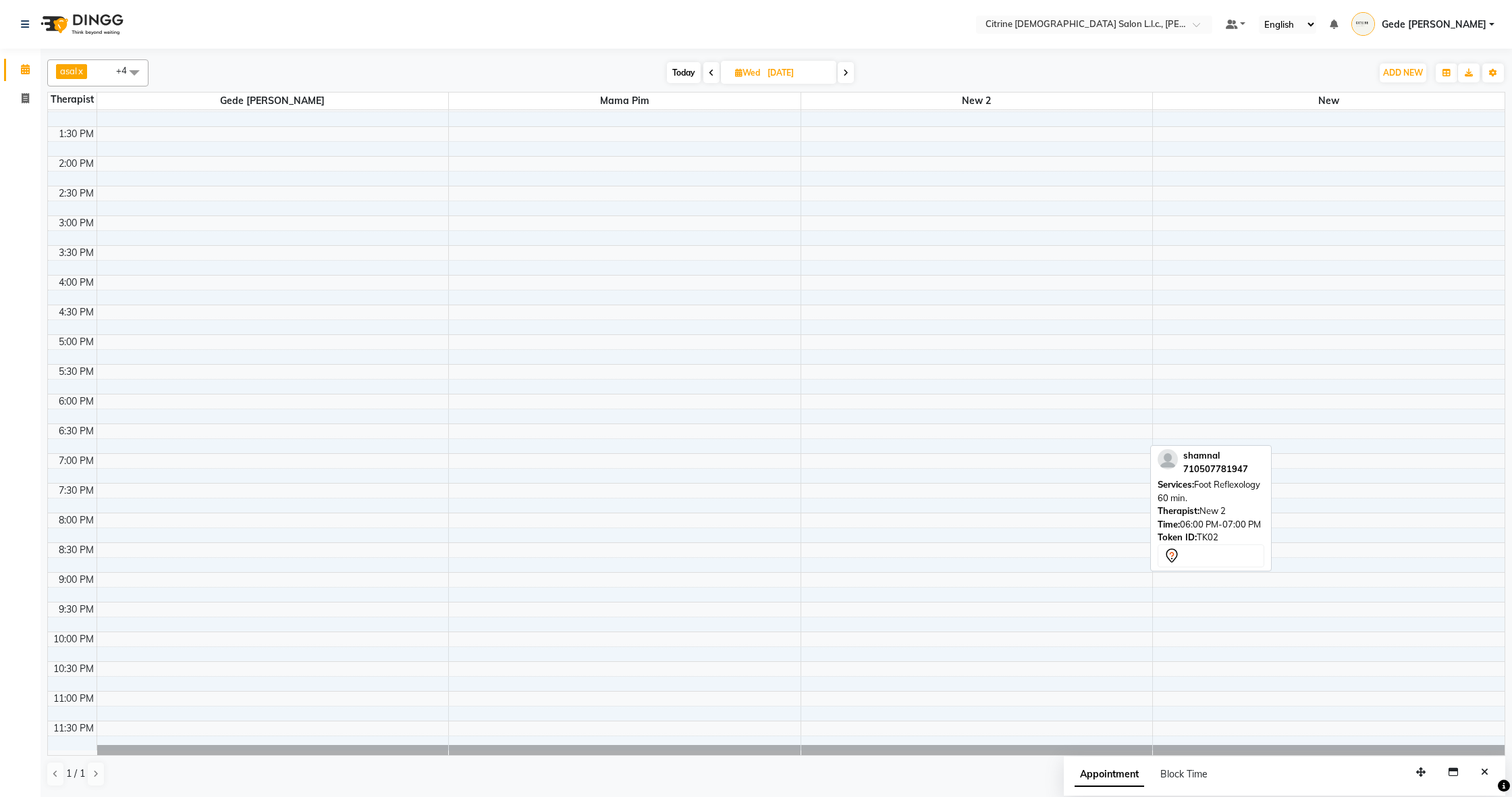
scroll to position [0, 0]
click at [748, 71] on span "Wed" at bounding box center [747, 72] width 31 height 10
select select "10"
select select "2025"
click at [710, 114] on button "Previous month" at bounding box center [705, 114] width 12 height 21
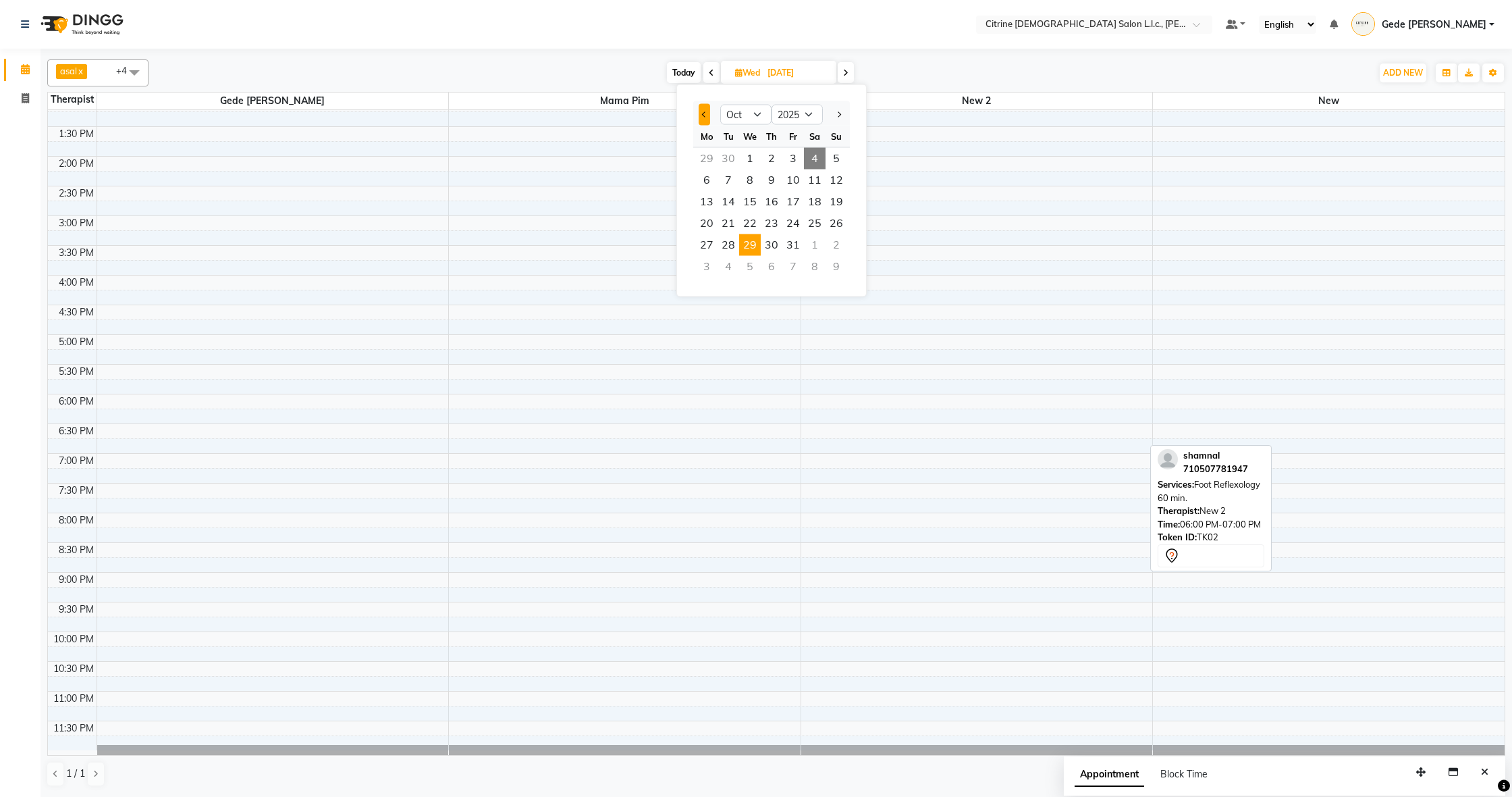
select select "9"
click at [687, 73] on span "Today" at bounding box center [683, 72] width 34 height 21
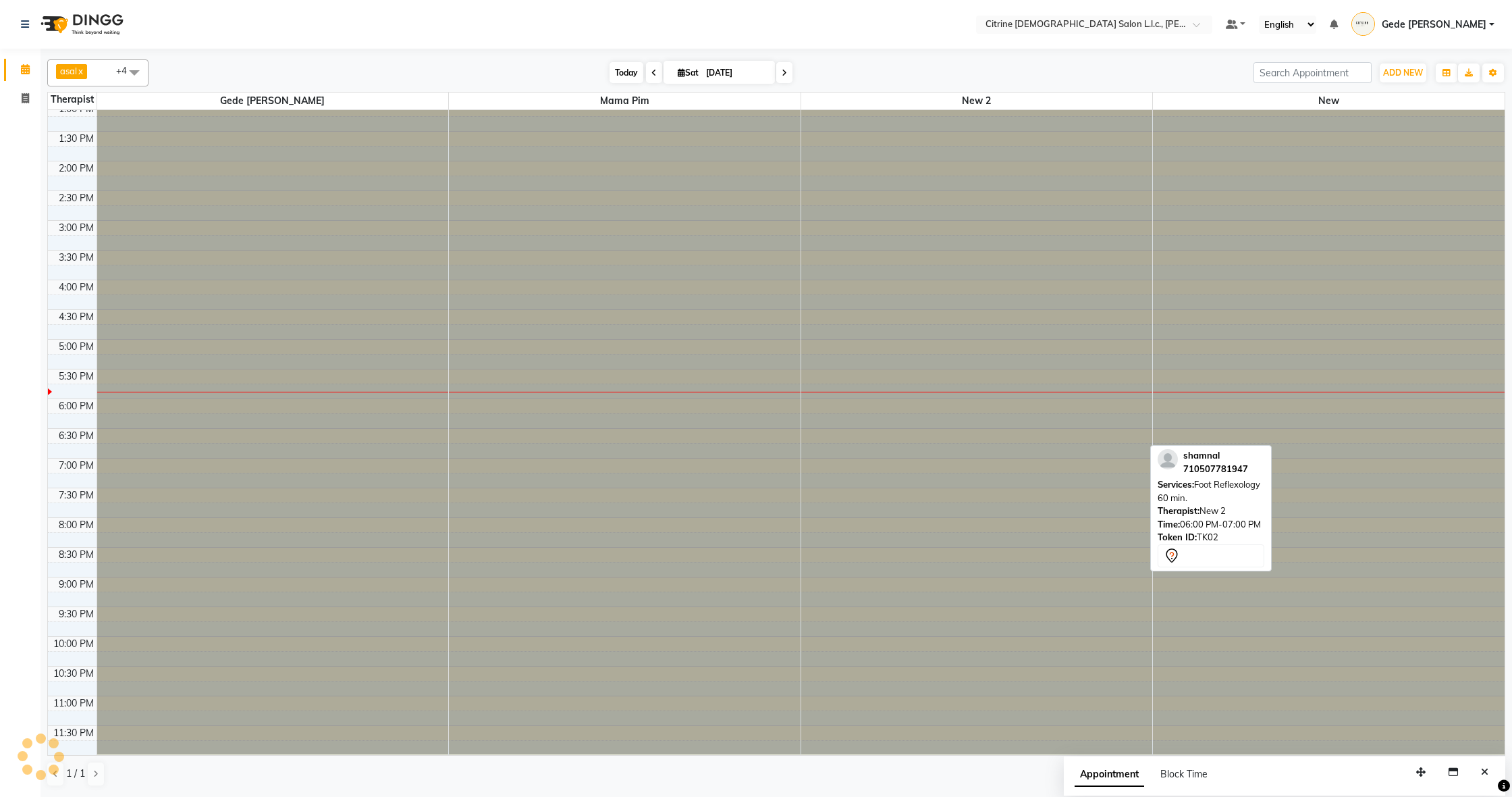
type input "04-10-2025"
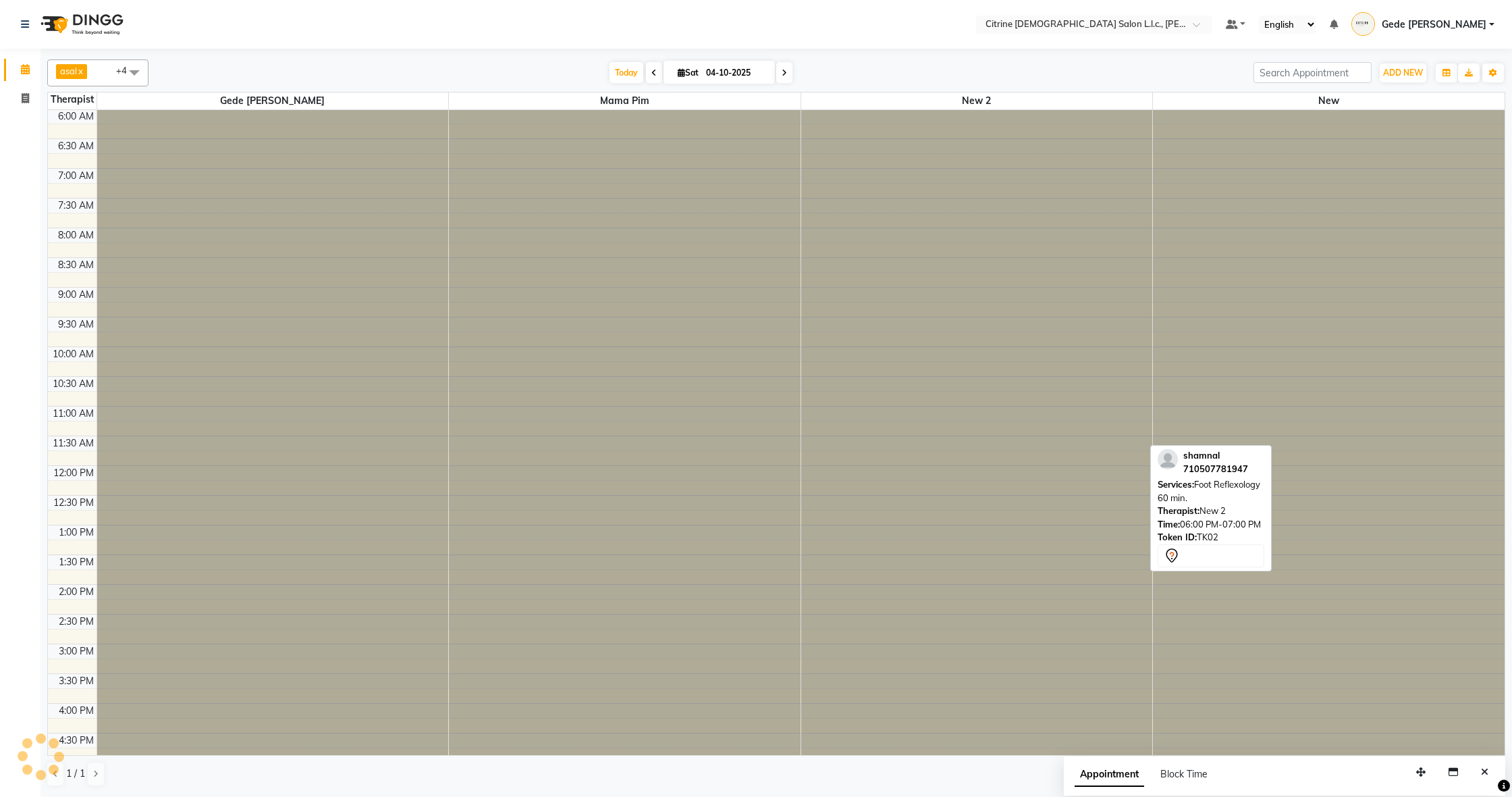
scroll to position [779, 0]
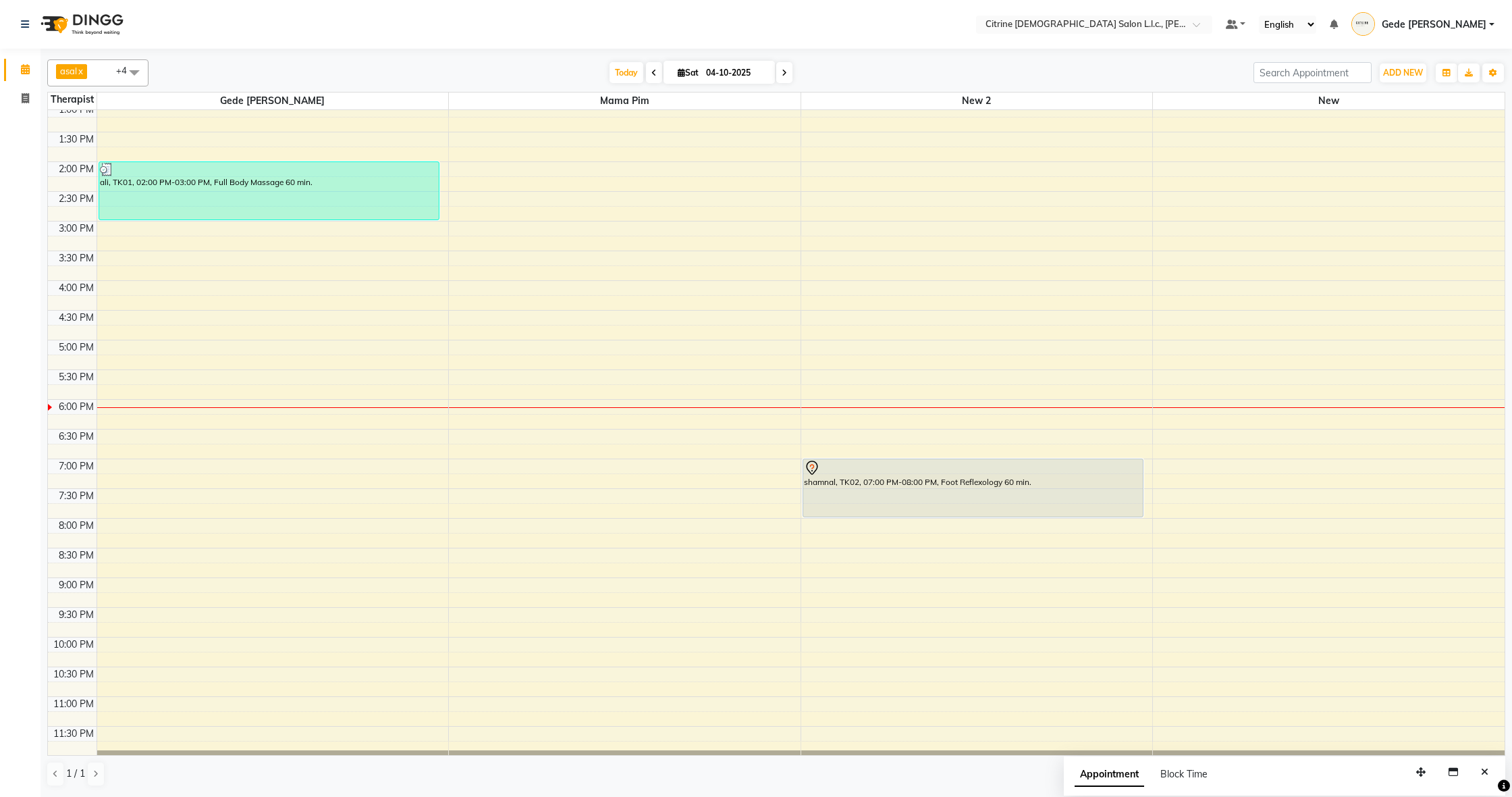
click at [720, 71] on input "04-10-2025" at bounding box center [735, 72] width 67 height 21
select select "10"
select select "2025"
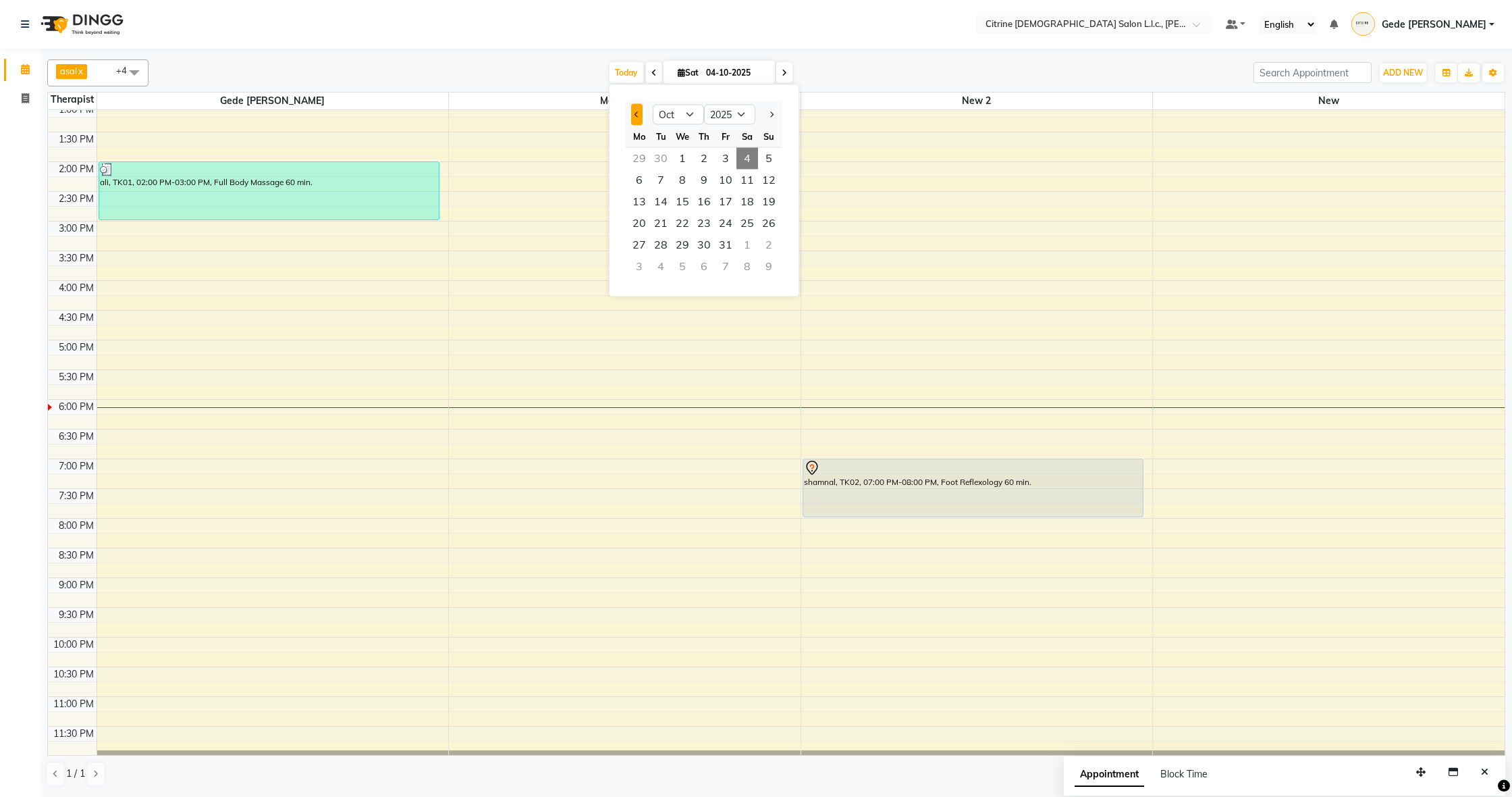
click at [641, 115] on button "Previous month" at bounding box center [636, 114] width 12 height 21
select select "9"
click at [742, 217] on span "27" at bounding box center [747, 224] width 21 height 21
type input "27-09-2025"
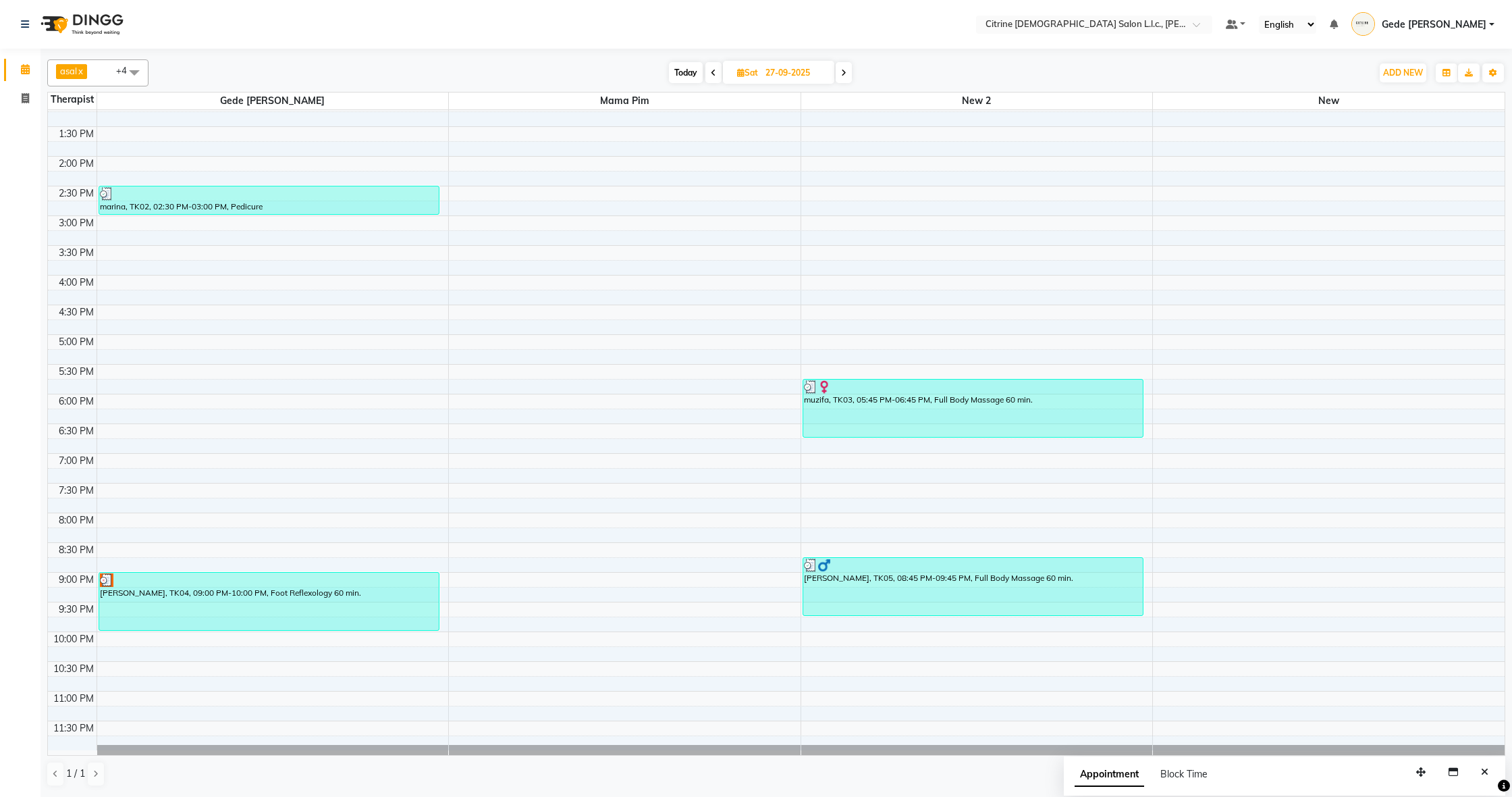
scroll to position [0, 0]
click at [774, 72] on input "27-09-2025" at bounding box center [795, 72] width 67 height 21
select select "9"
select select "2025"
click at [810, 202] on span "20" at bounding box center [812, 202] width 21 height 21
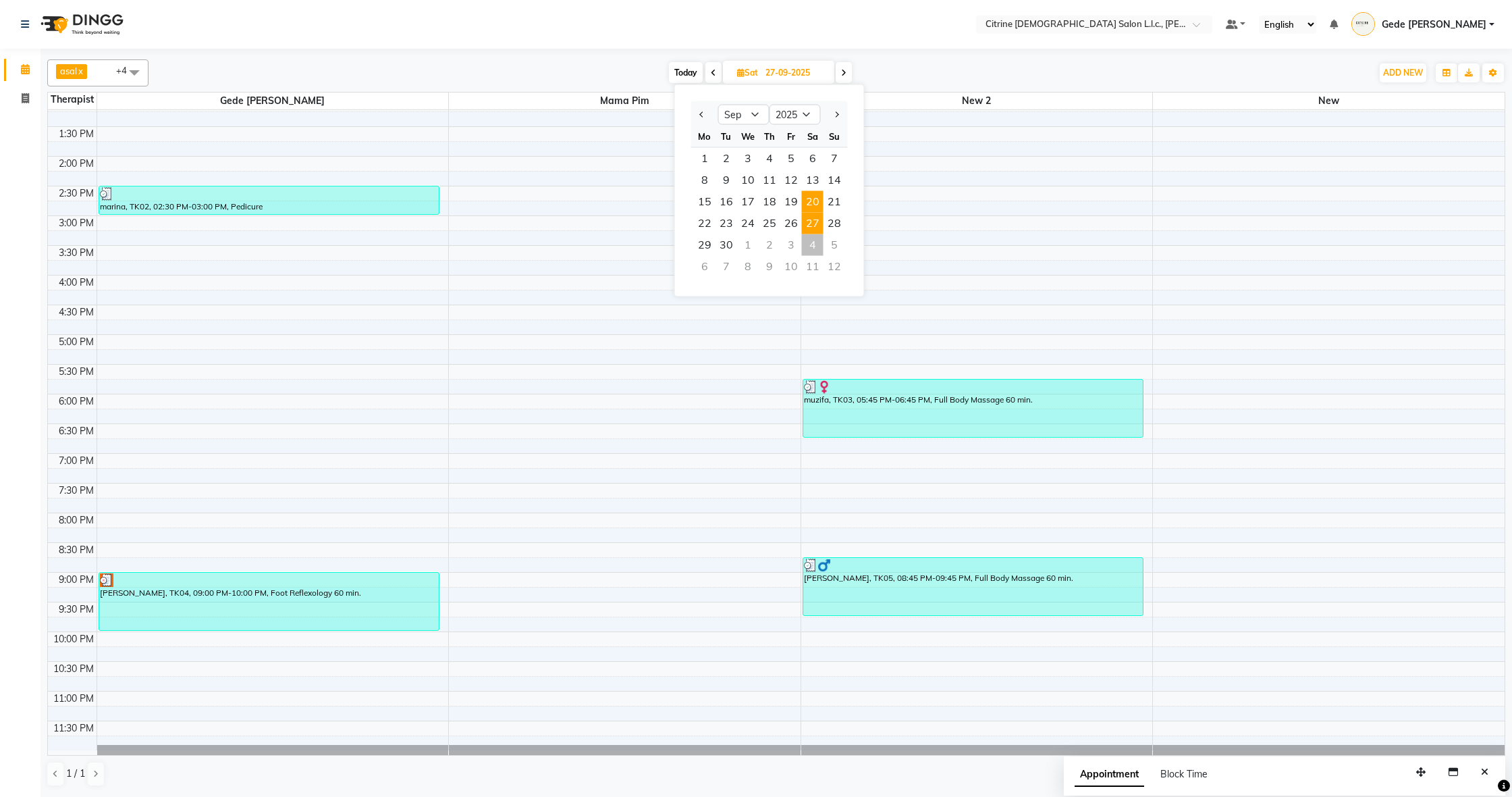
type input "20-09-2025"
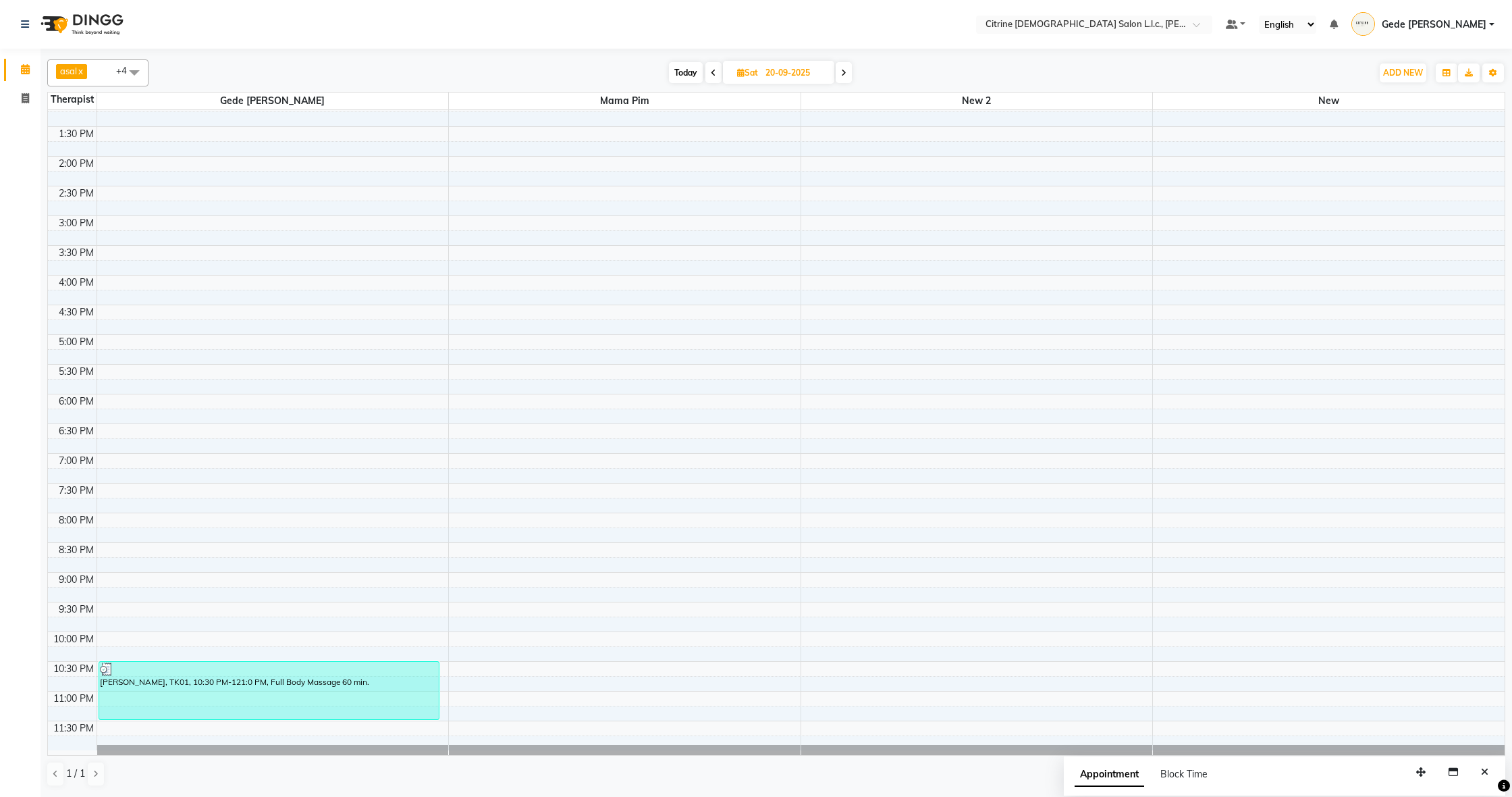
click at [799, 66] on input "20-09-2025" at bounding box center [795, 72] width 67 height 21
select select "9"
select select "2025"
click at [810, 180] on span "13" at bounding box center [812, 181] width 21 height 21
type input "13-09-2025"
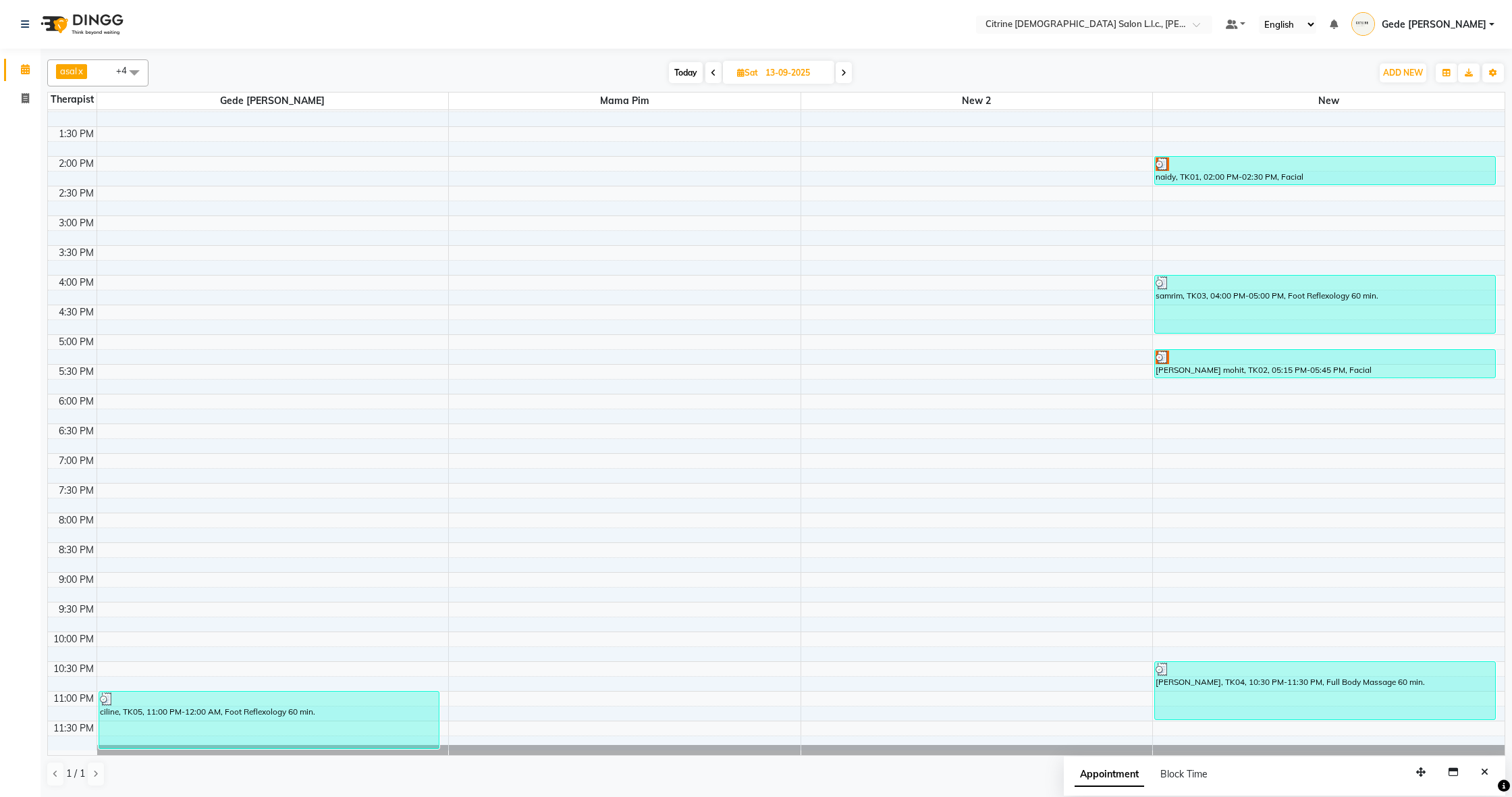
scroll to position [785, 0]
click at [801, 78] on input "13-09-2025" at bounding box center [795, 72] width 67 height 21
select select "9"
select select "2025"
click at [812, 204] on span "20" at bounding box center [812, 202] width 21 height 21
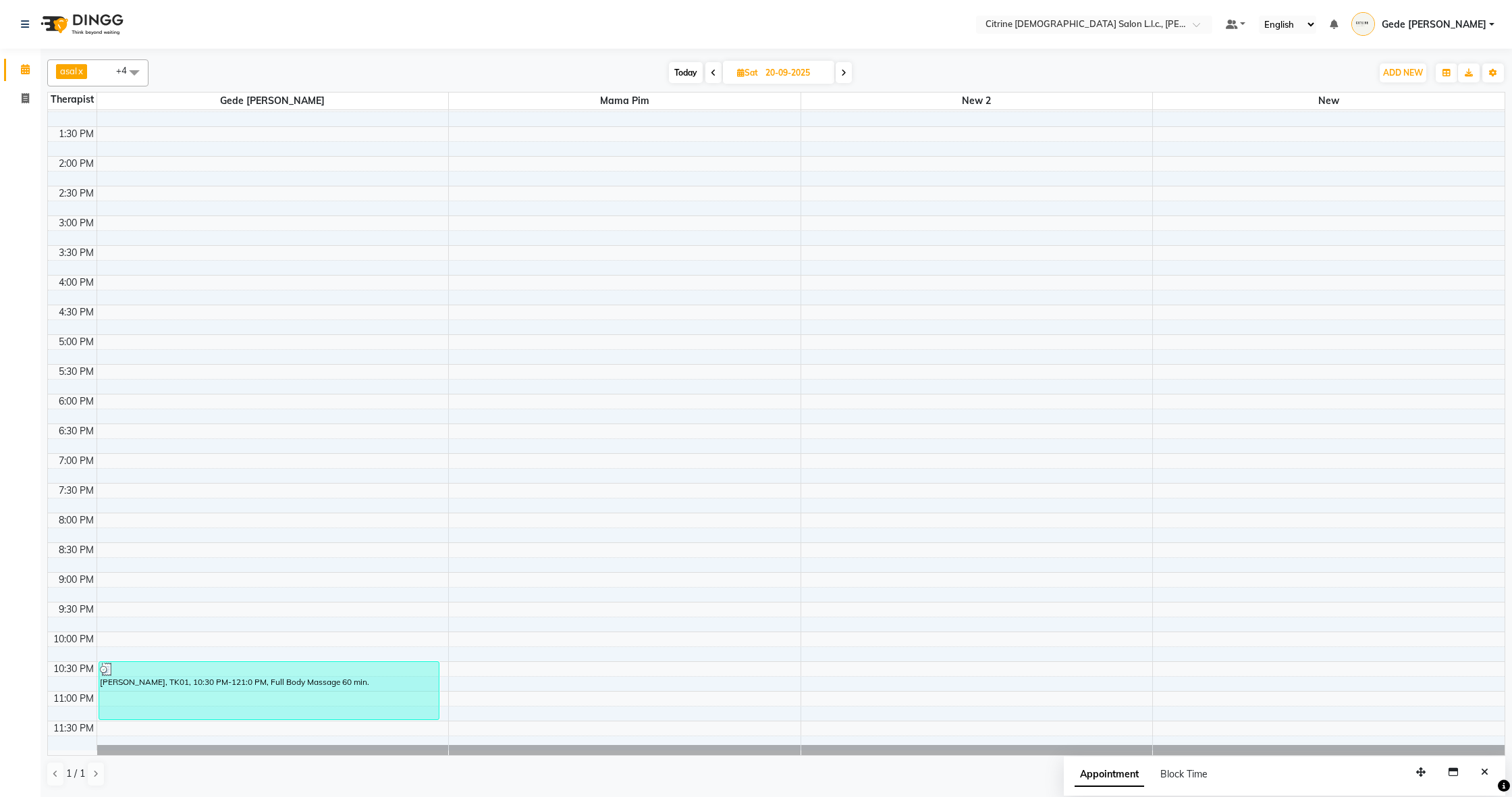
click at [689, 69] on span "Today" at bounding box center [685, 72] width 34 height 21
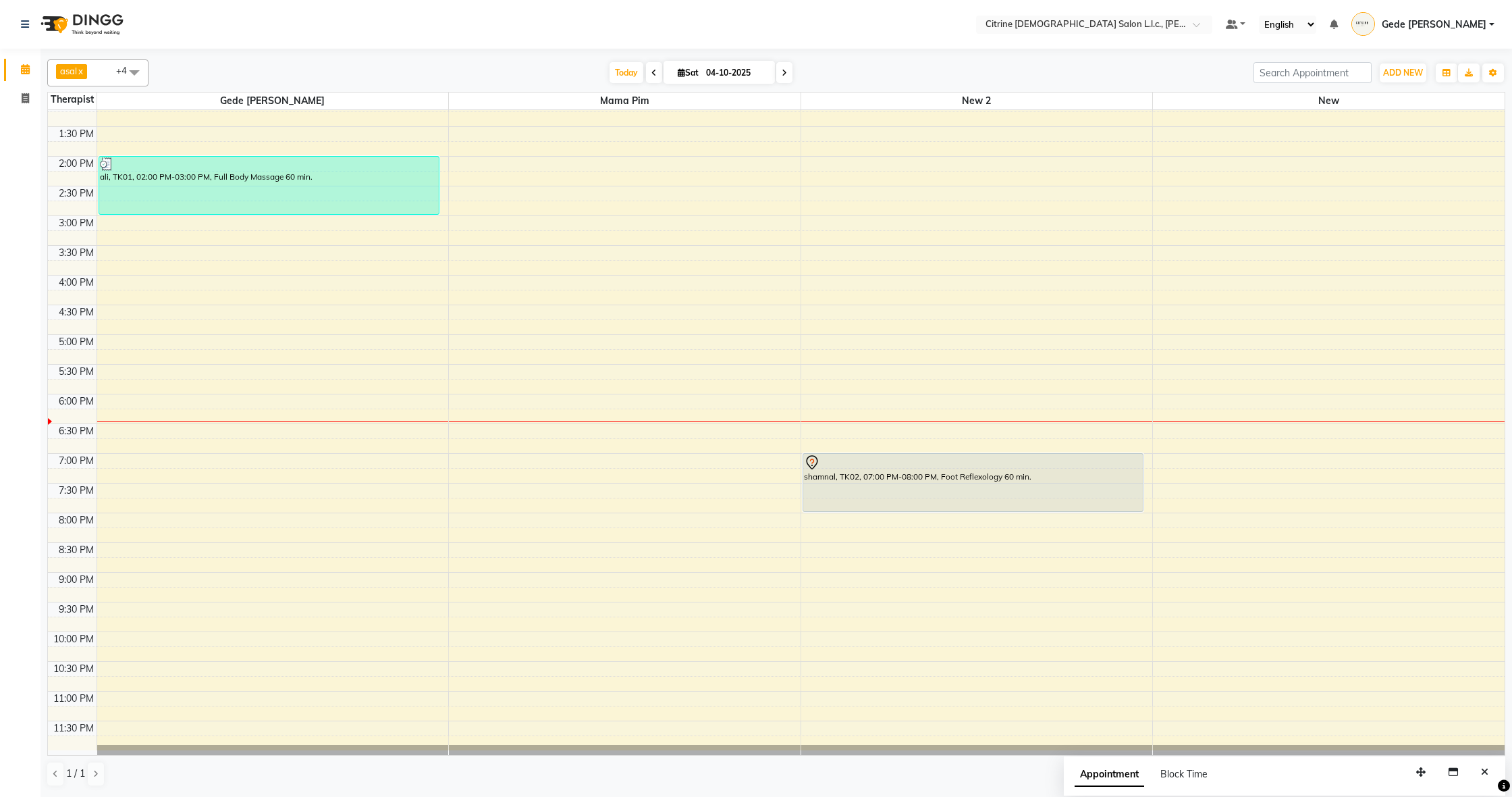
scroll to position [0, 0]
click at [651, 74] on icon at bounding box center [654, 73] width 6 height 8
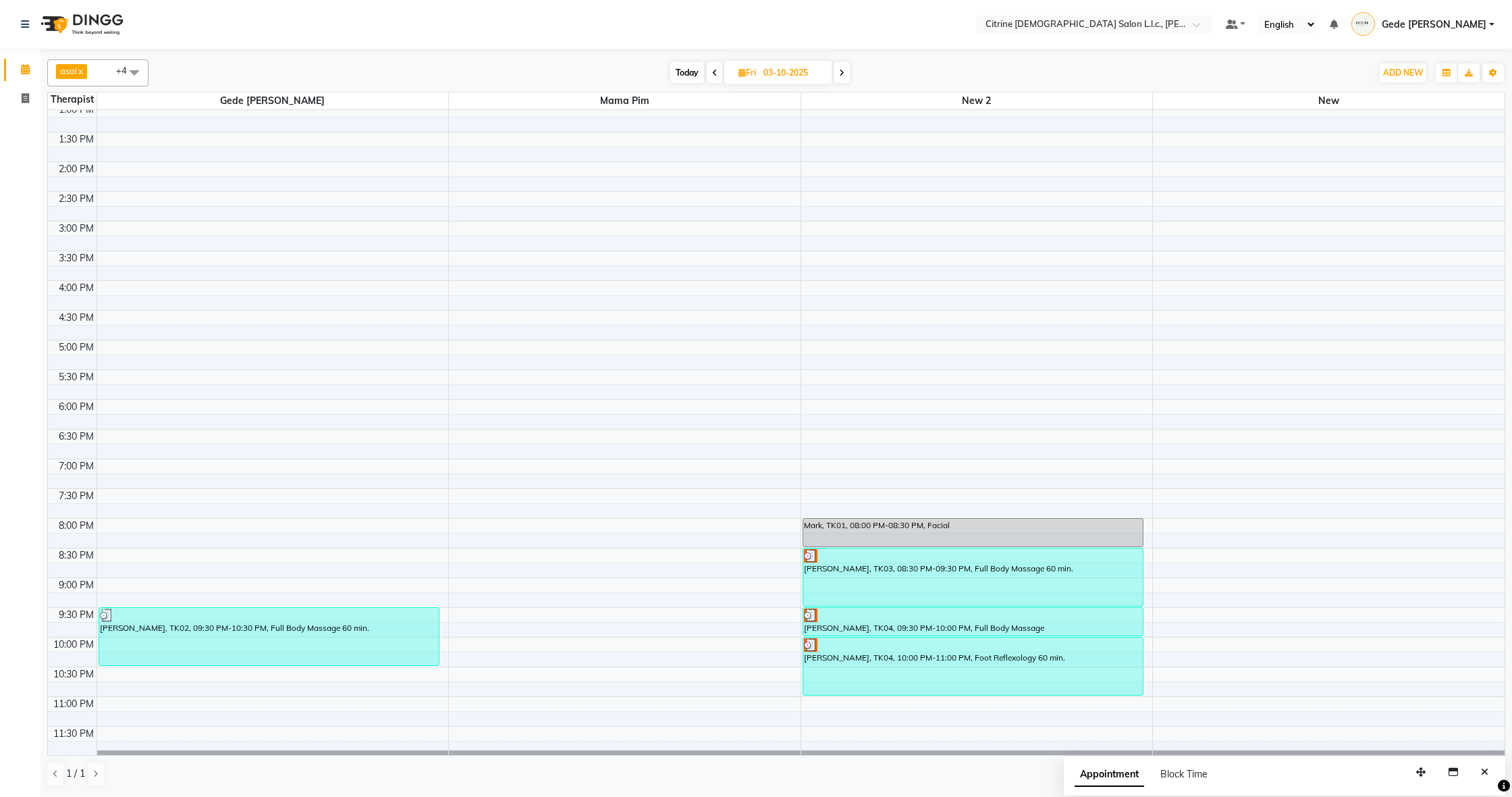
click at [682, 67] on span "Today" at bounding box center [686, 72] width 34 height 21
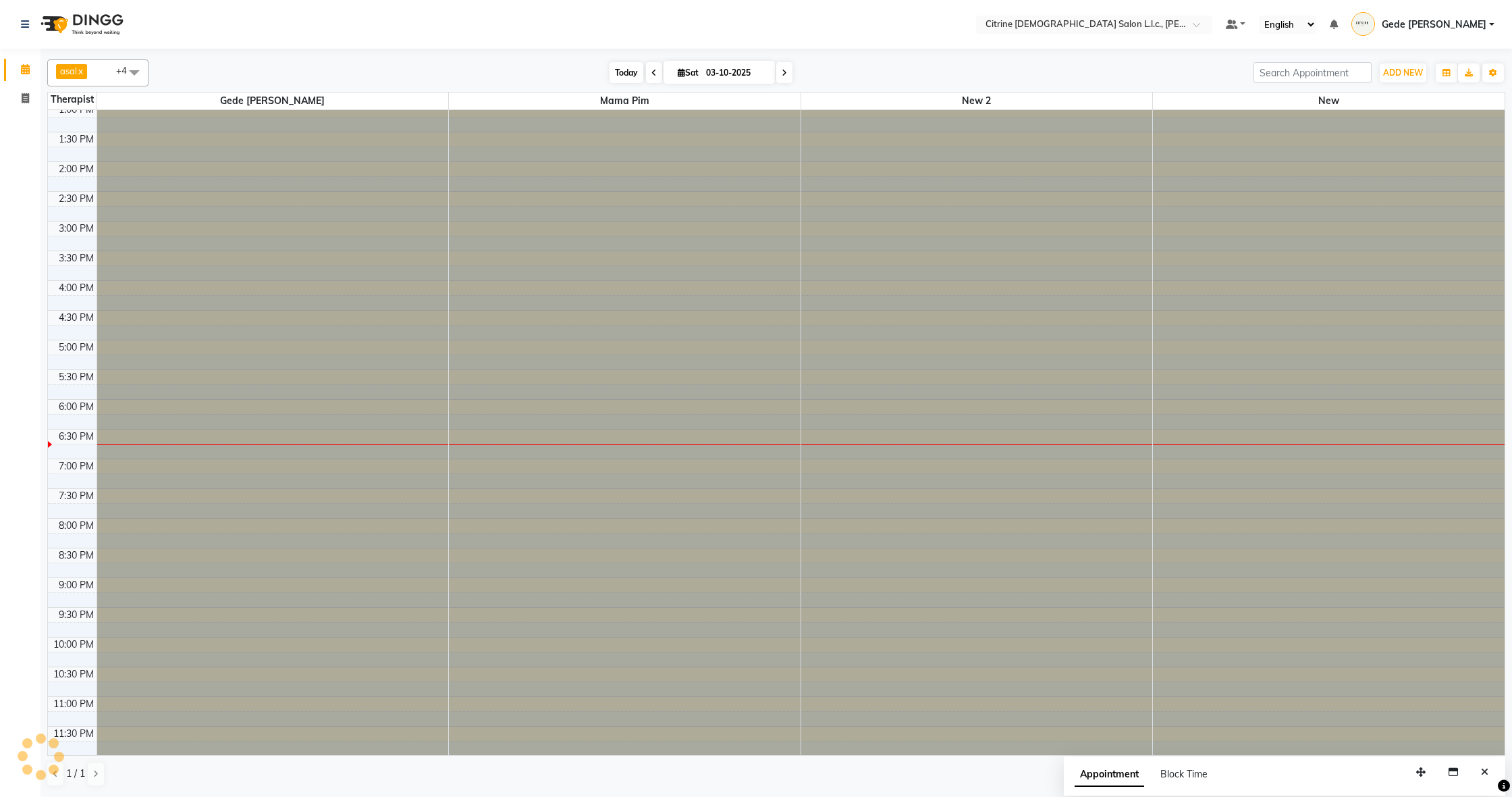
type input "04-10-2025"
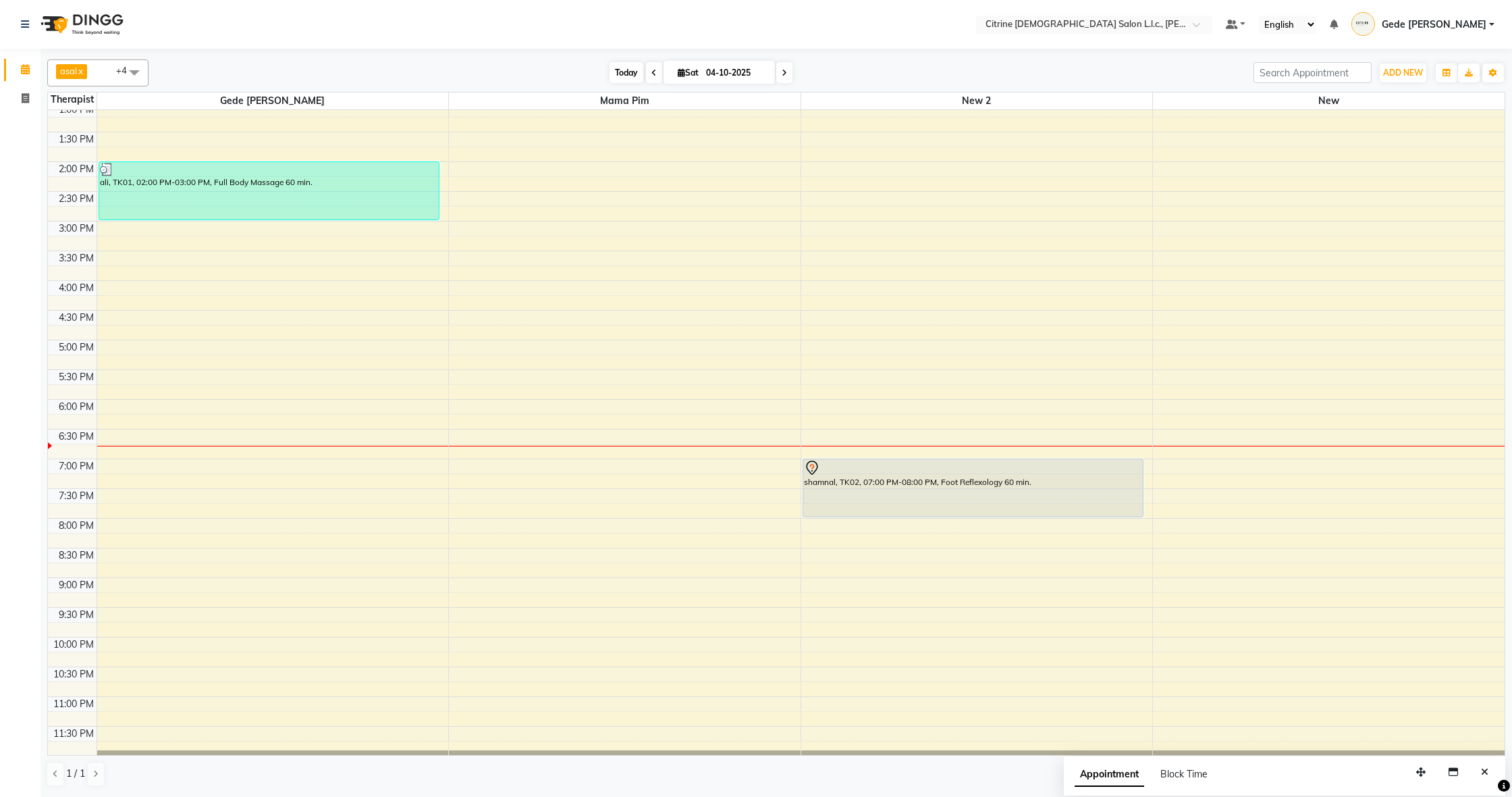
click at [620, 80] on span "Today" at bounding box center [626, 72] width 34 height 21
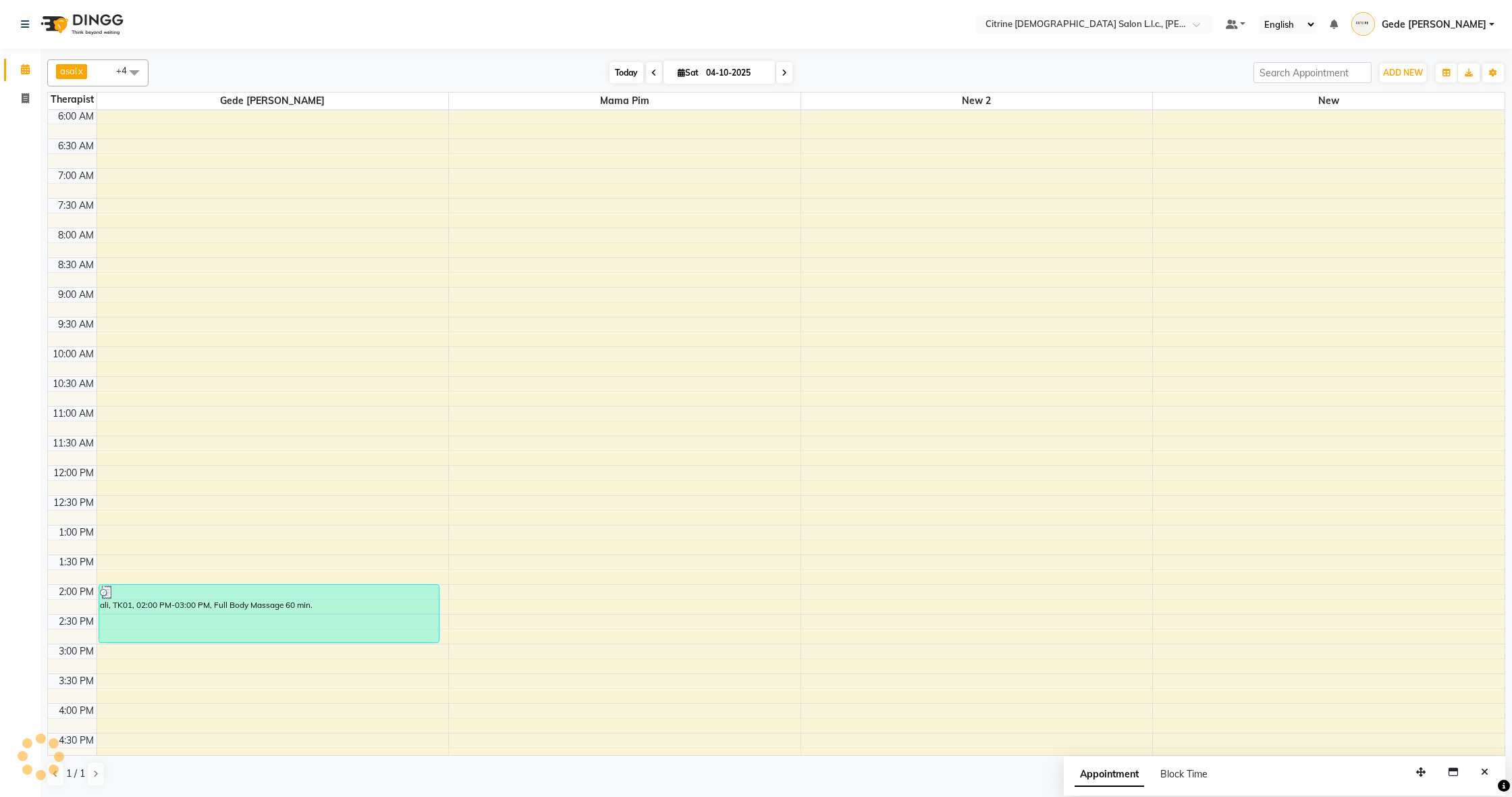
scroll to position [785, 0]
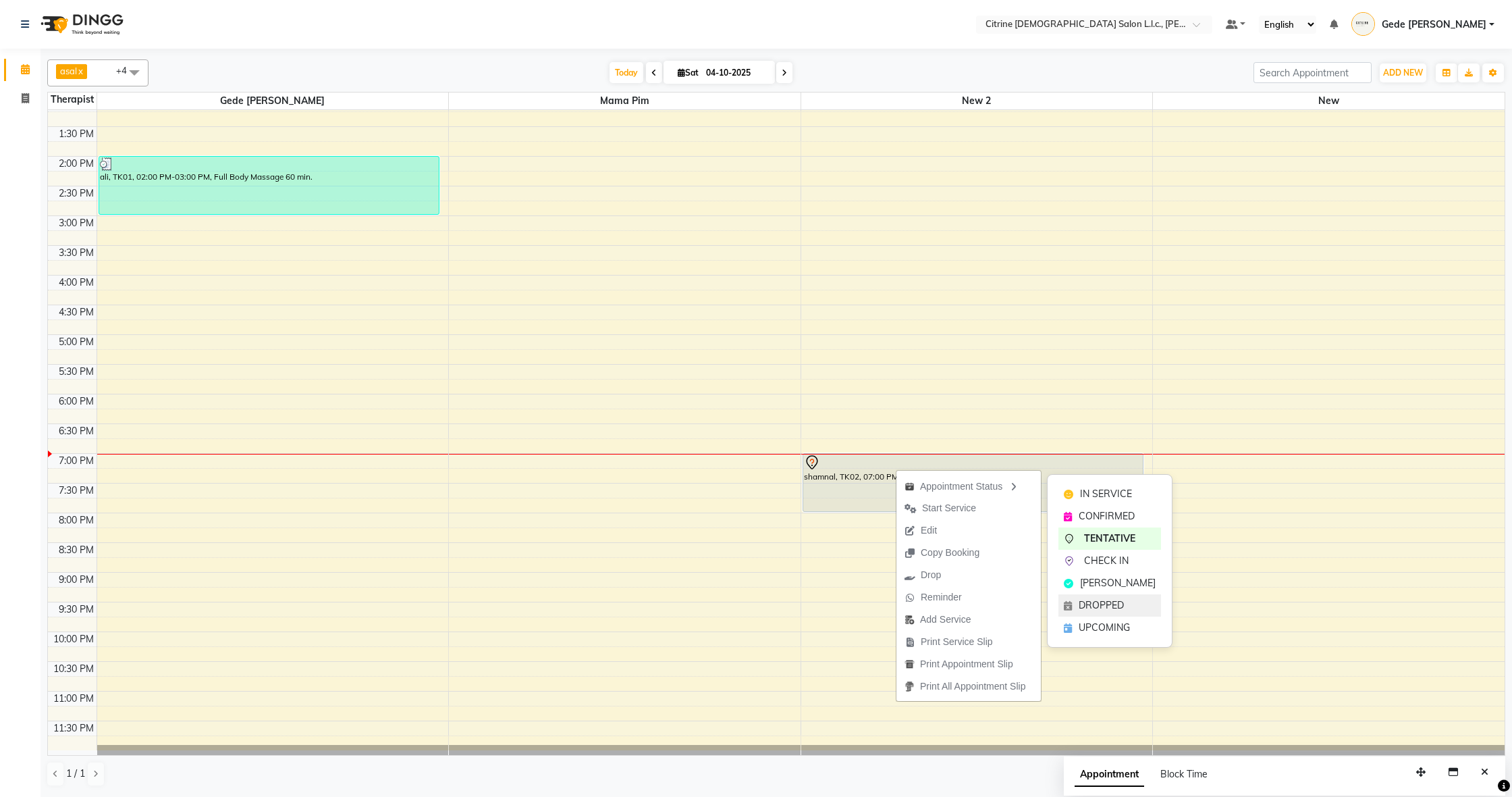
click at [1100, 600] on span "DROPPED" at bounding box center [1101, 606] width 45 height 15
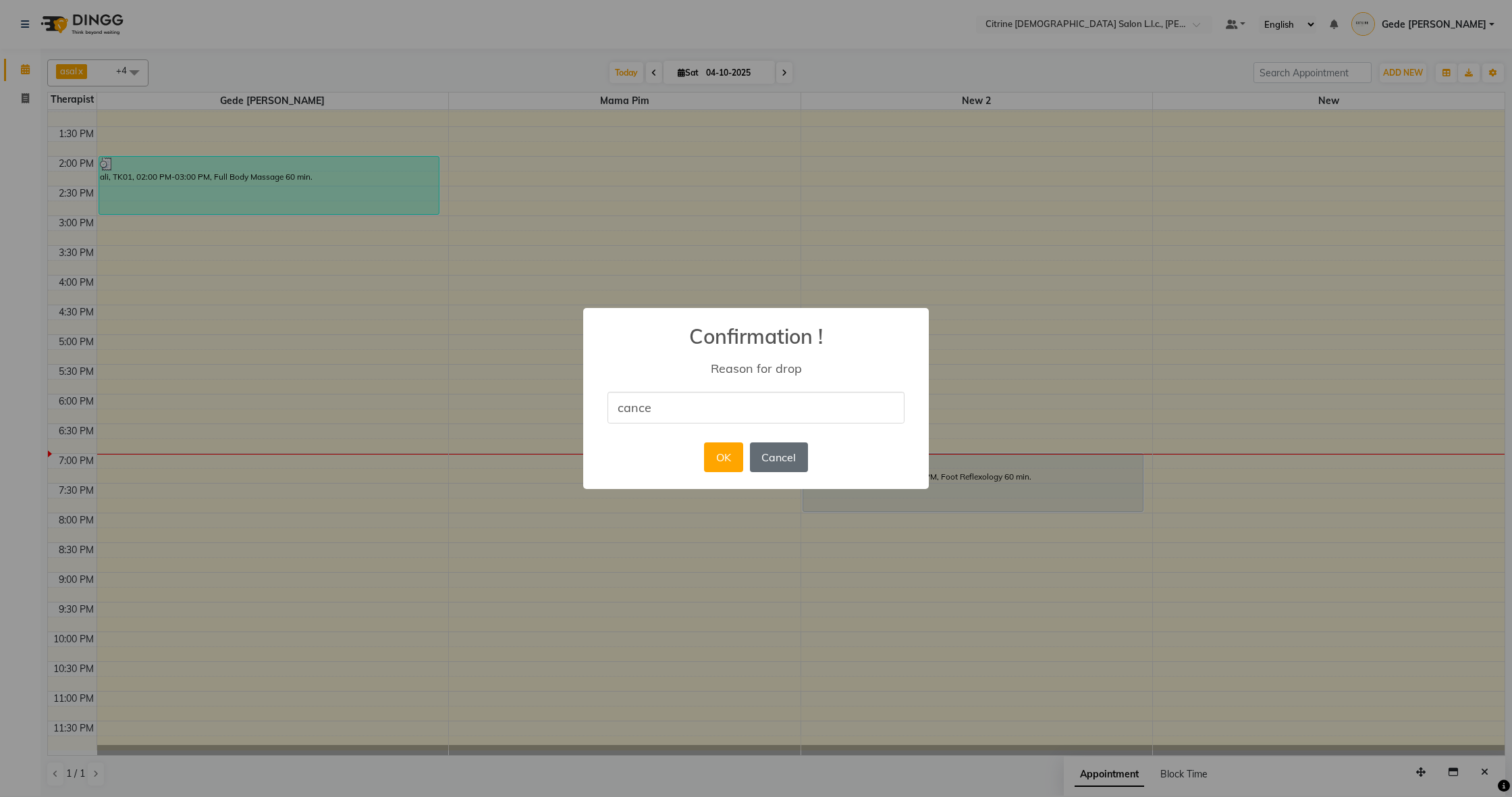
type input "cancel"
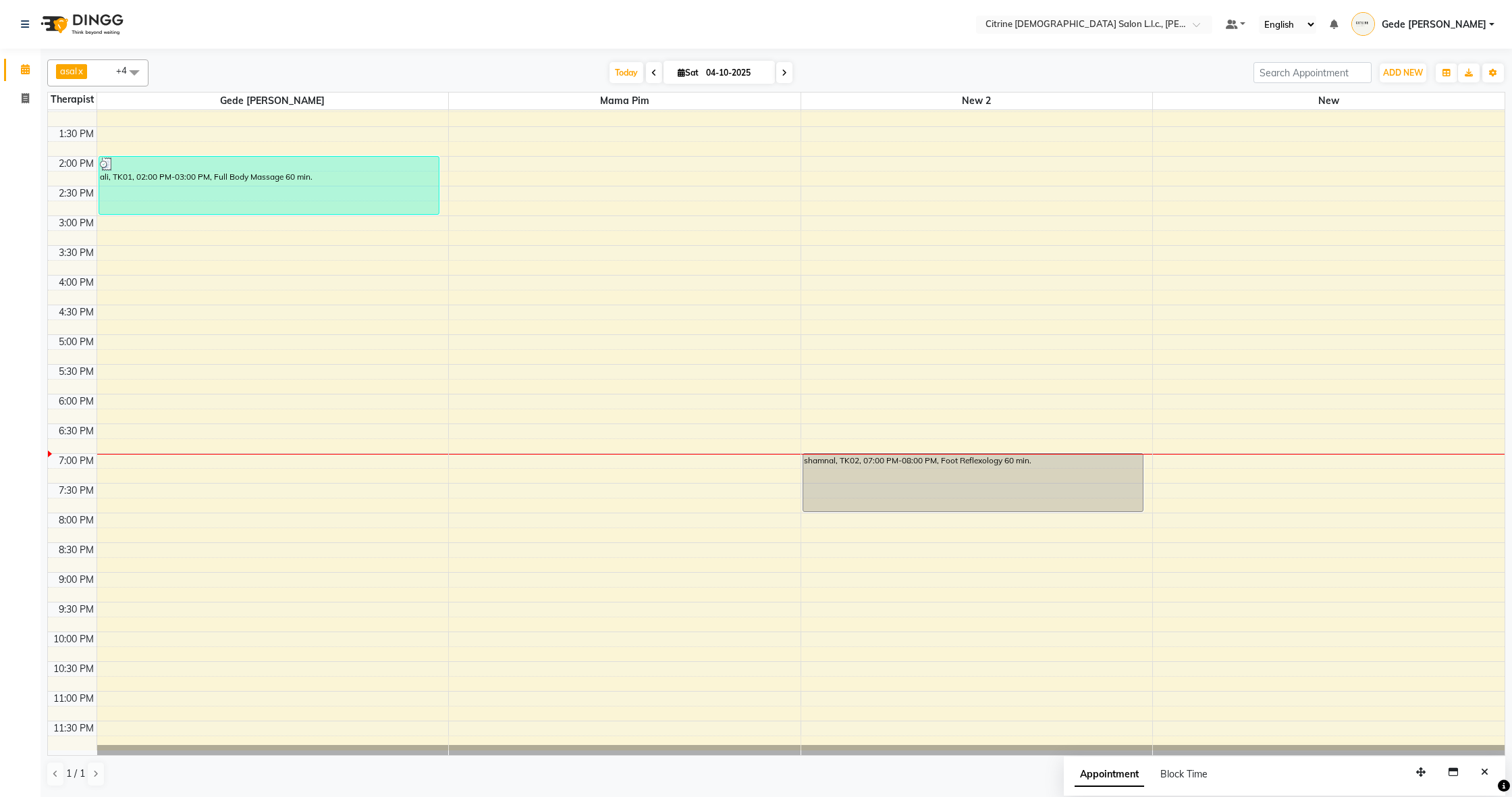
click at [782, 73] on icon at bounding box center [785, 73] width 6 height 8
type input "05-10-2025"
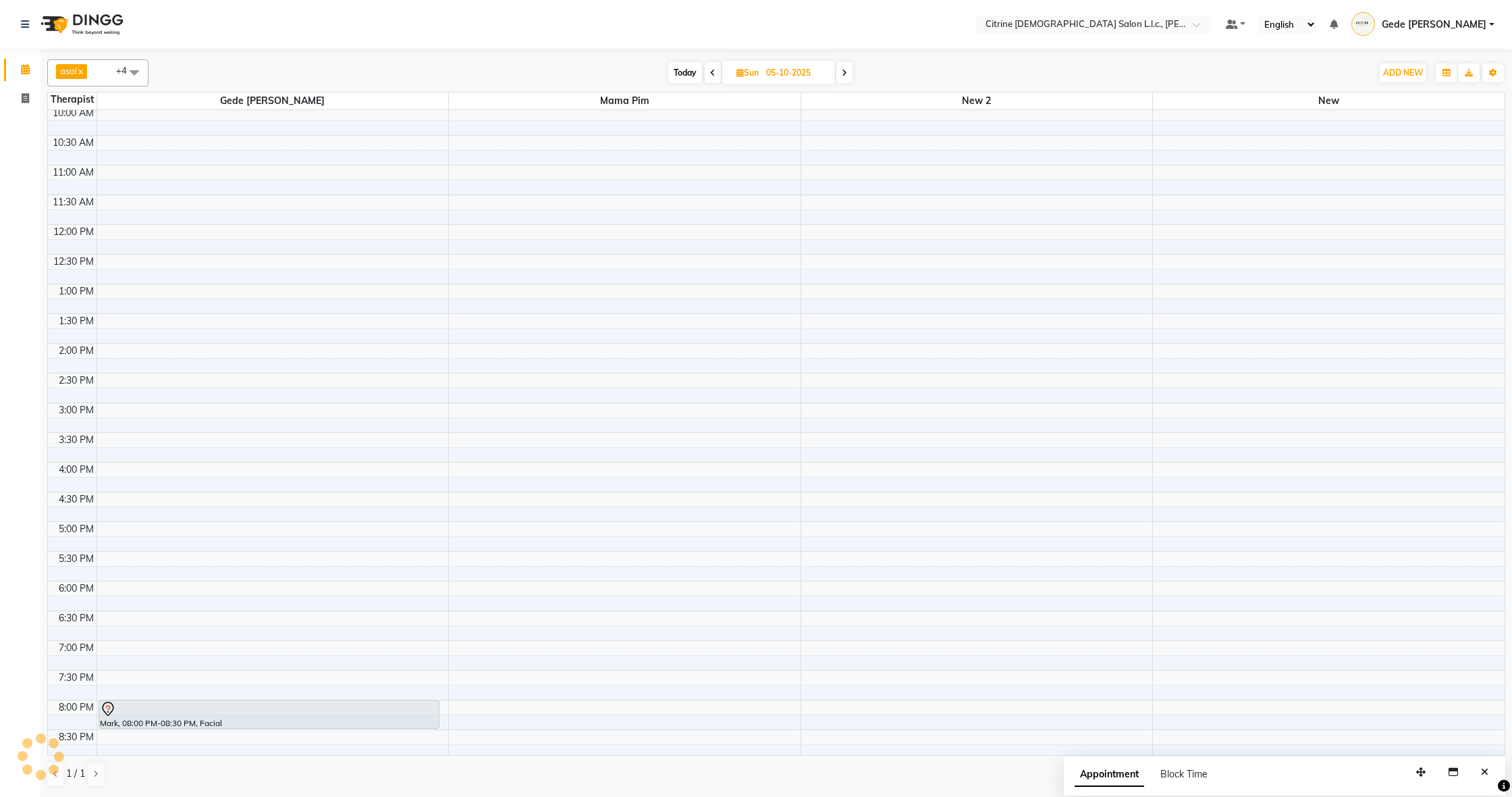
scroll to position [601, 0]
click at [827, 264] on div "12:00 AM 12:30 AM 1:00 AM 1:30 AM 2:00 AM 2:30 AM 3:00 AM 3:30 AM 4:00 AM 4:30 …" at bounding box center [776, 221] width 1456 height 1425
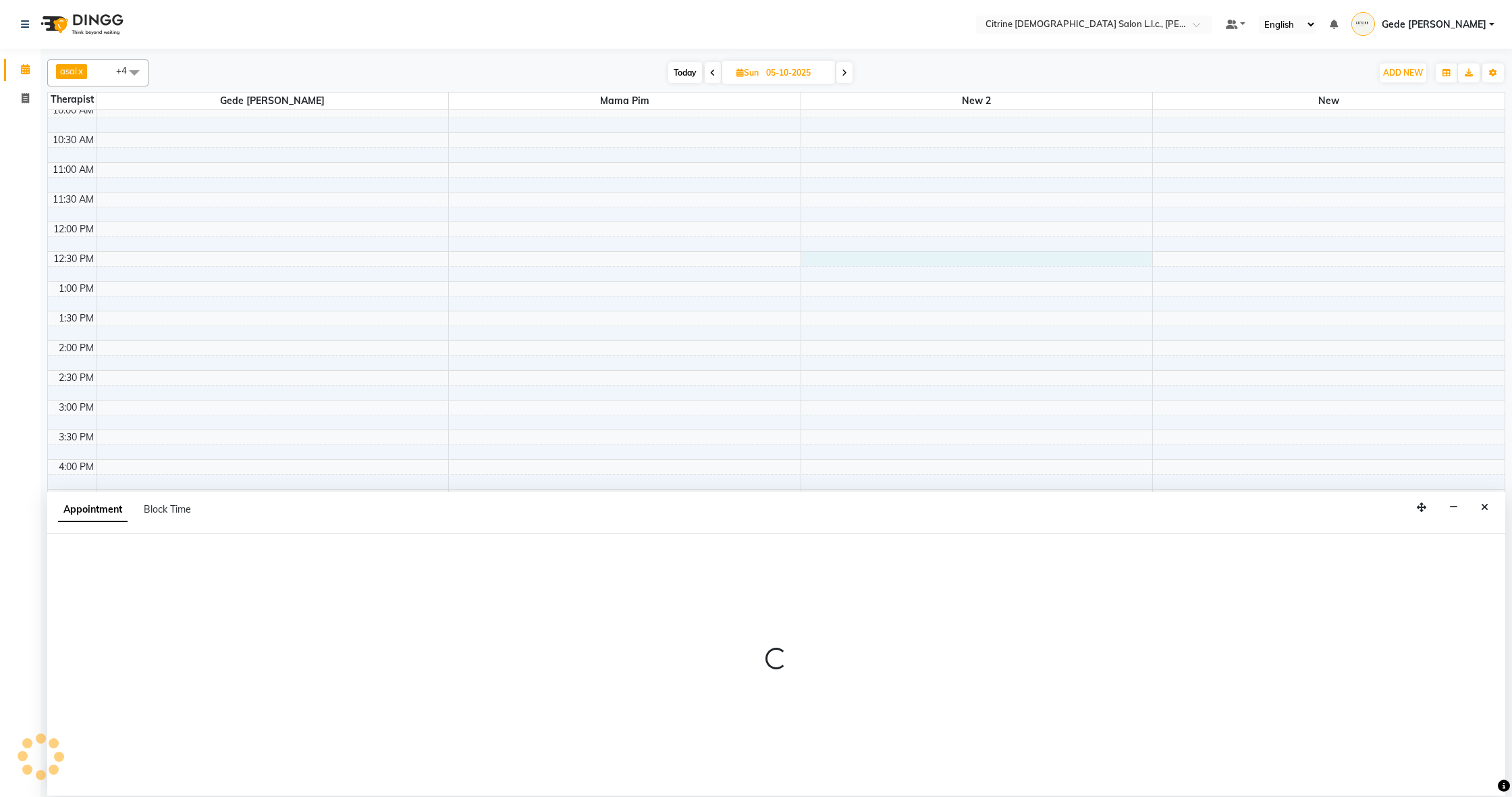
select select "88909"
select select "750"
select select "tentative"
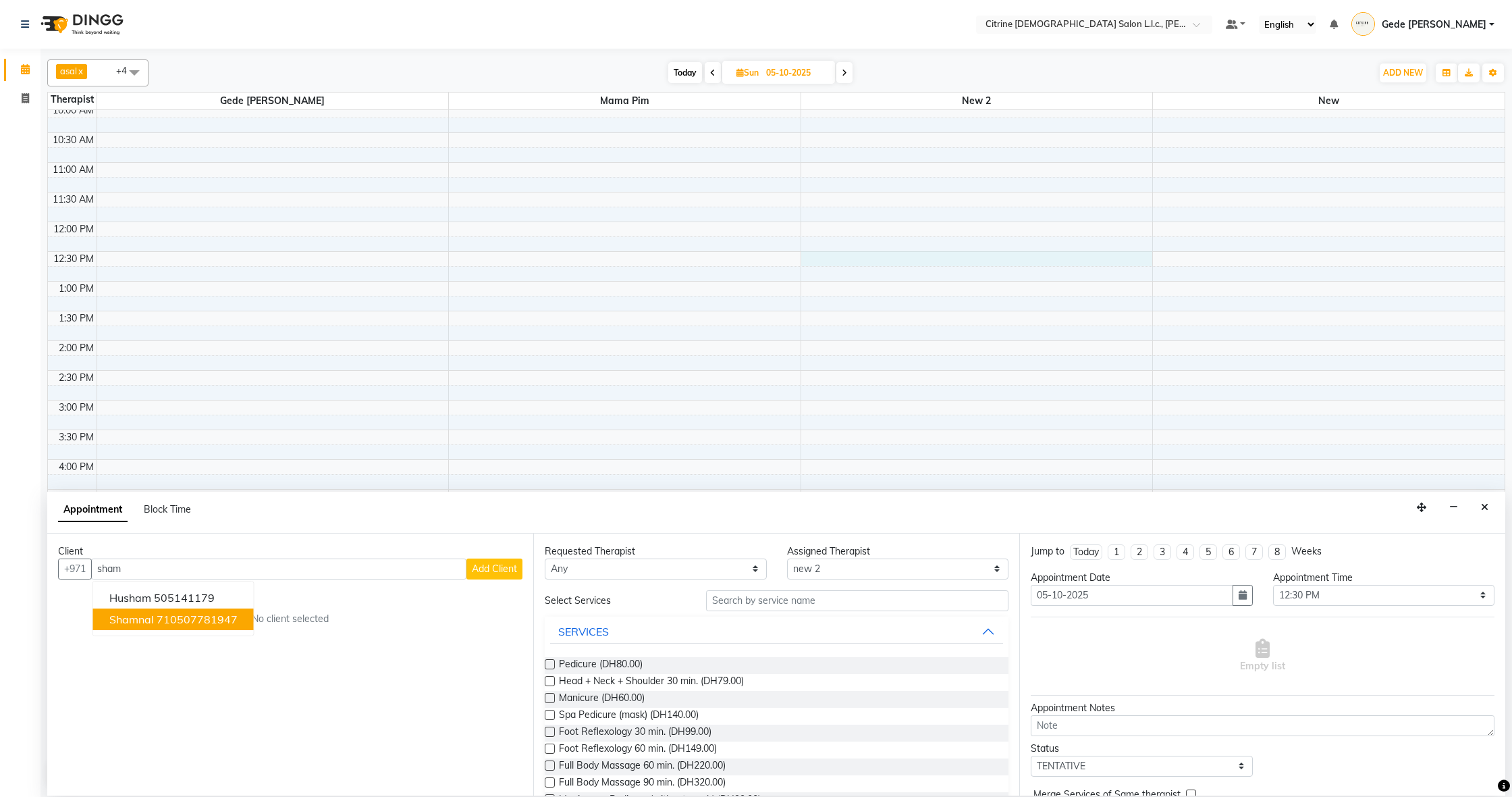
click at [185, 624] on ngb-highlight "710507781947" at bounding box center [196, 619] width 81 height 14
type input "710507781947"
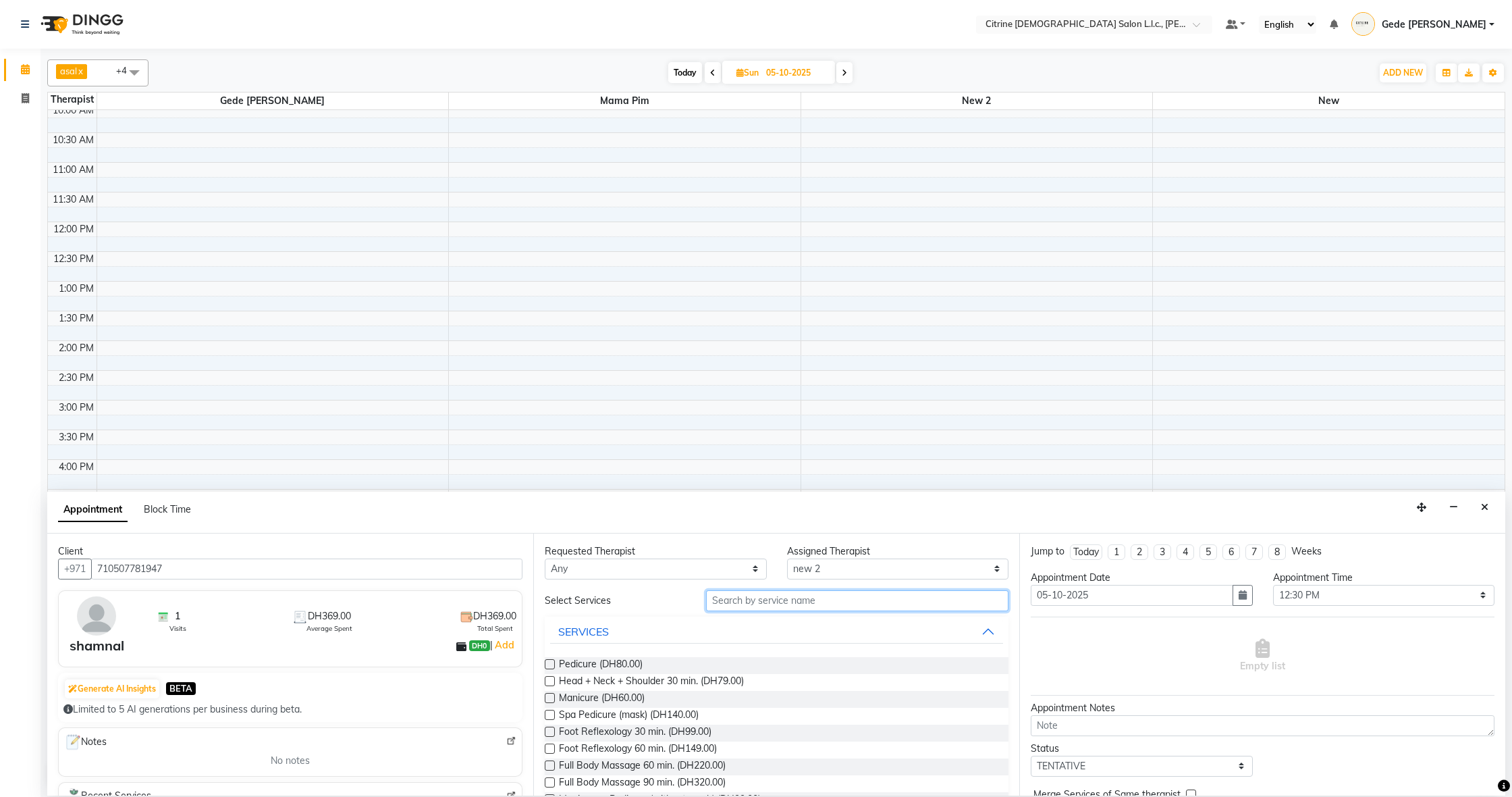
click at [731, 603] on input "text" at bounding box center [857, 600] width 303 height 21
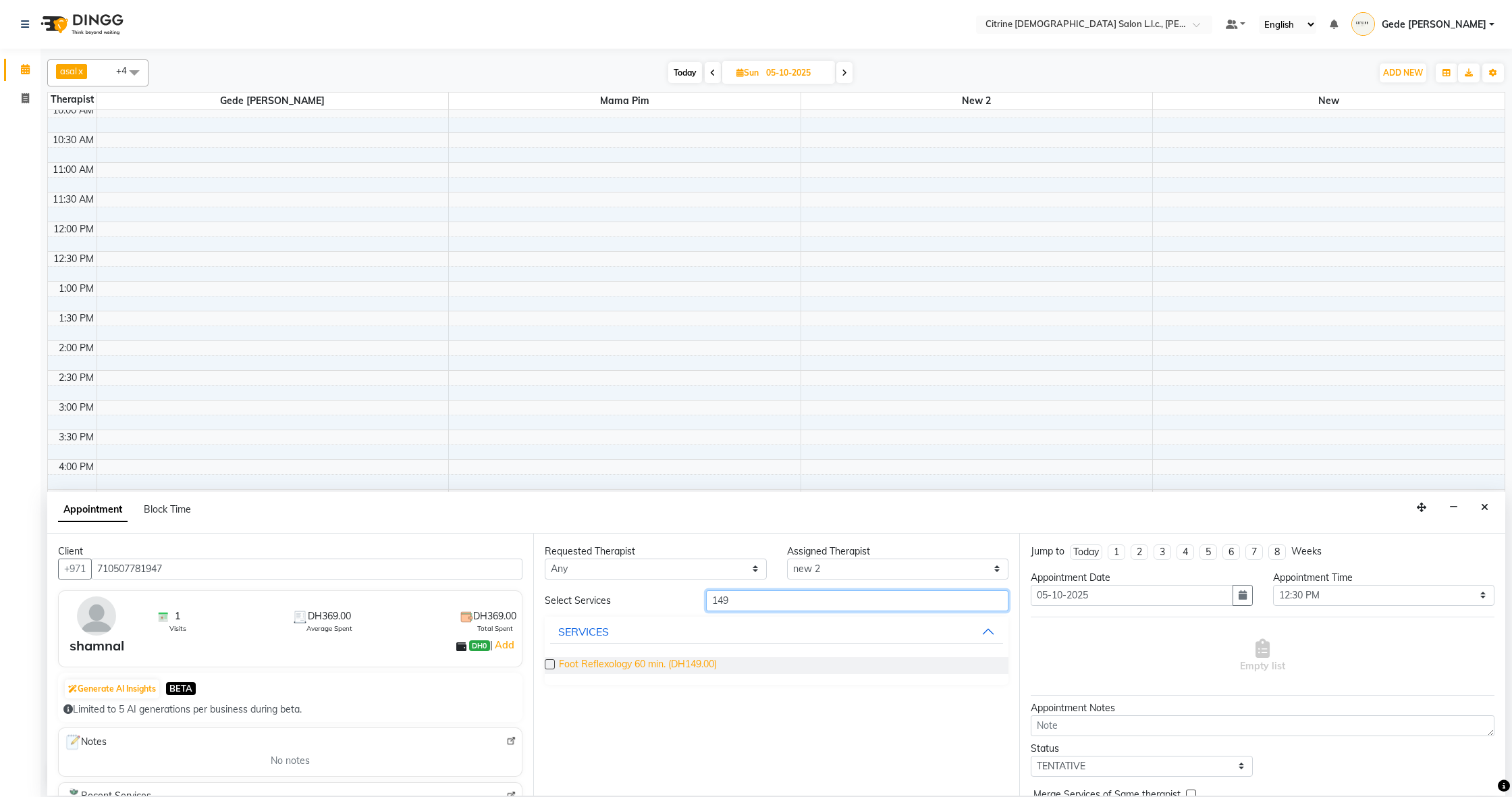
type input "149"
drag, startPoint x: 633, startPoint y: 665, endPoint x: 648, endPoint y: 664, distance: 15.0
click at [635, 665] on span "Foot Reflexology 60 min. (DH149.00)" at bounding box center [637, 665] width 158 height 17
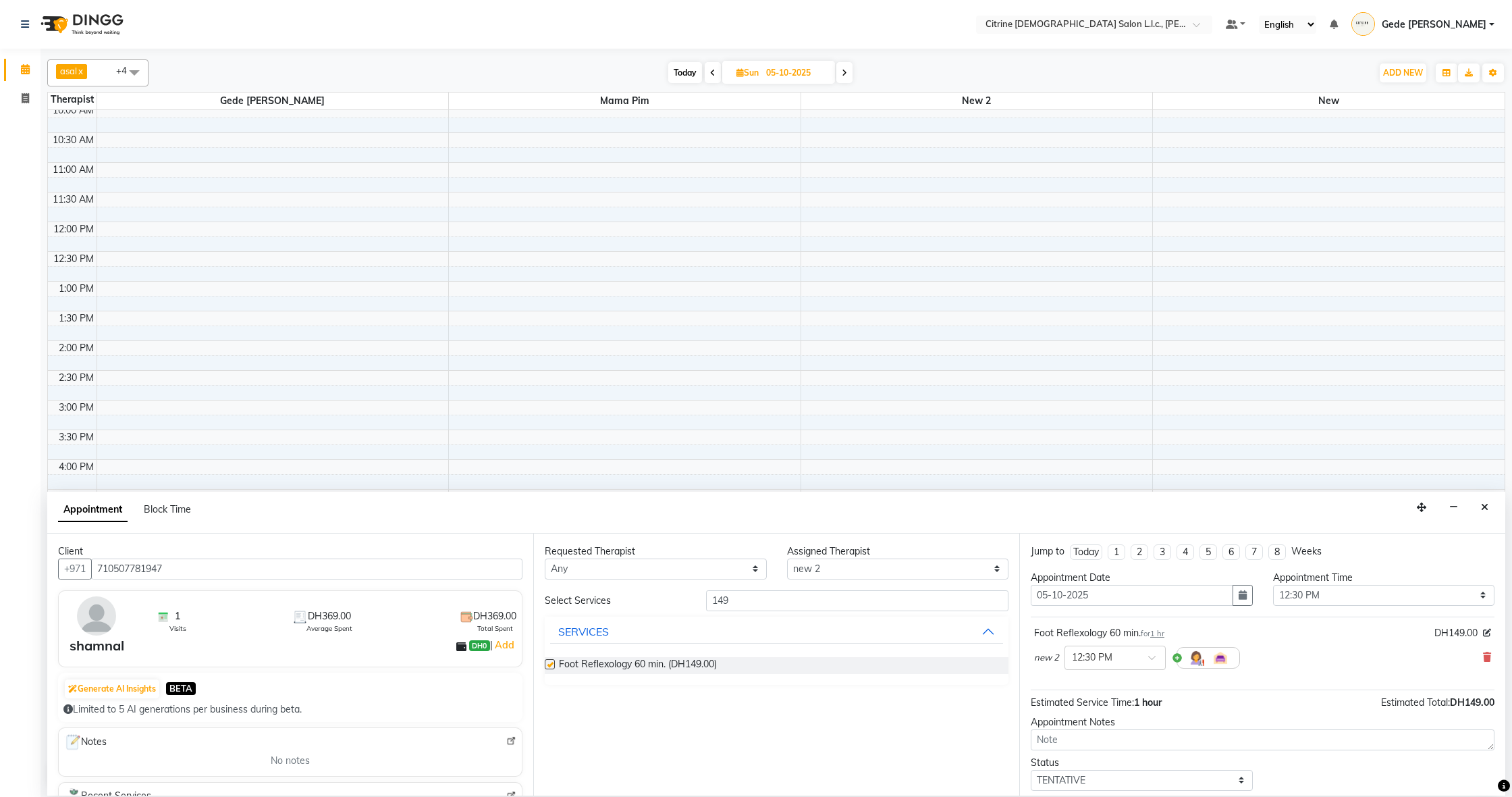
checkbox input "false"
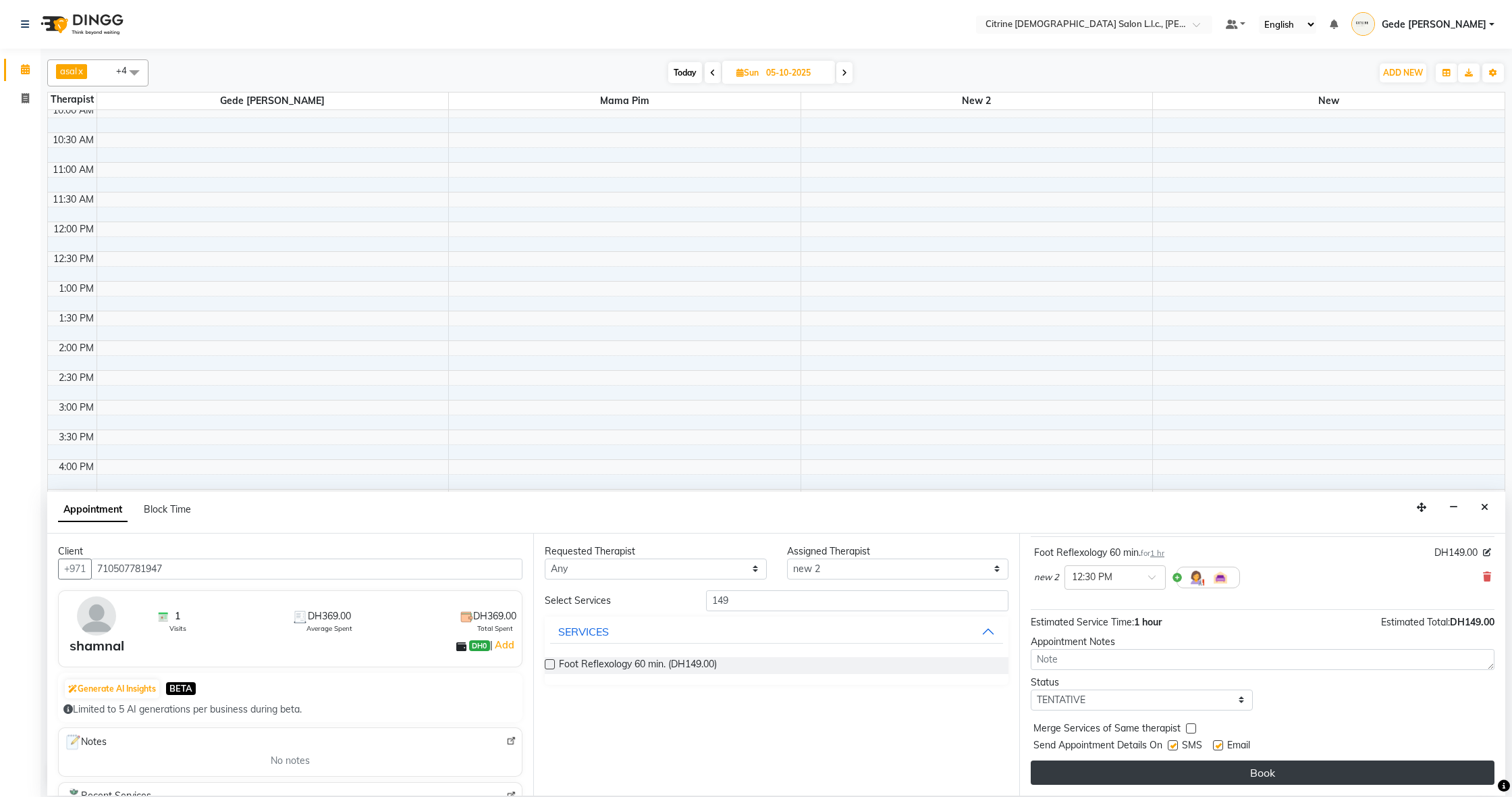
scroll to position [80, 0]
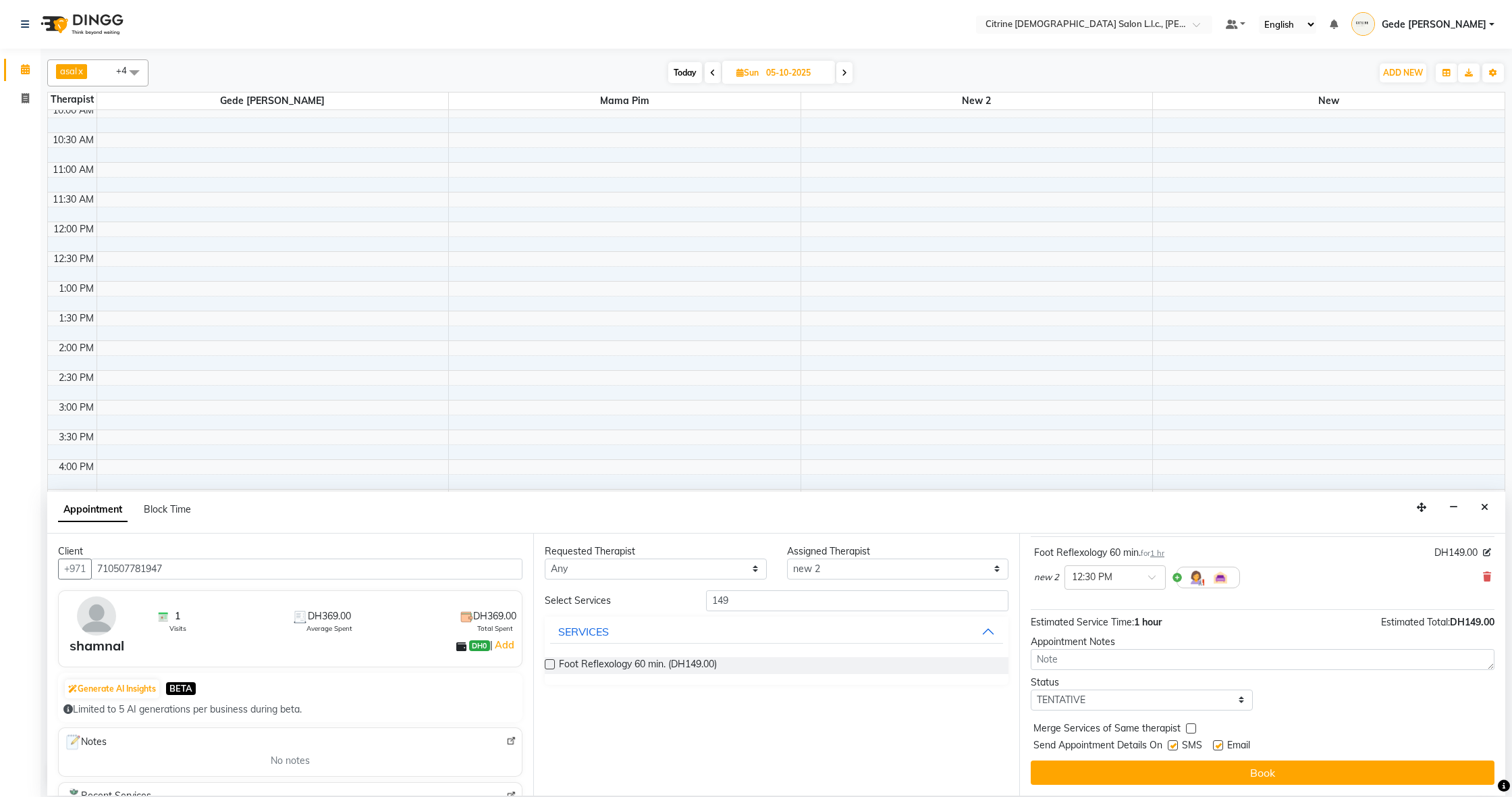
click at [1140, 770] on button "Book" at bounding box center [1262, 772] width 464 height 24
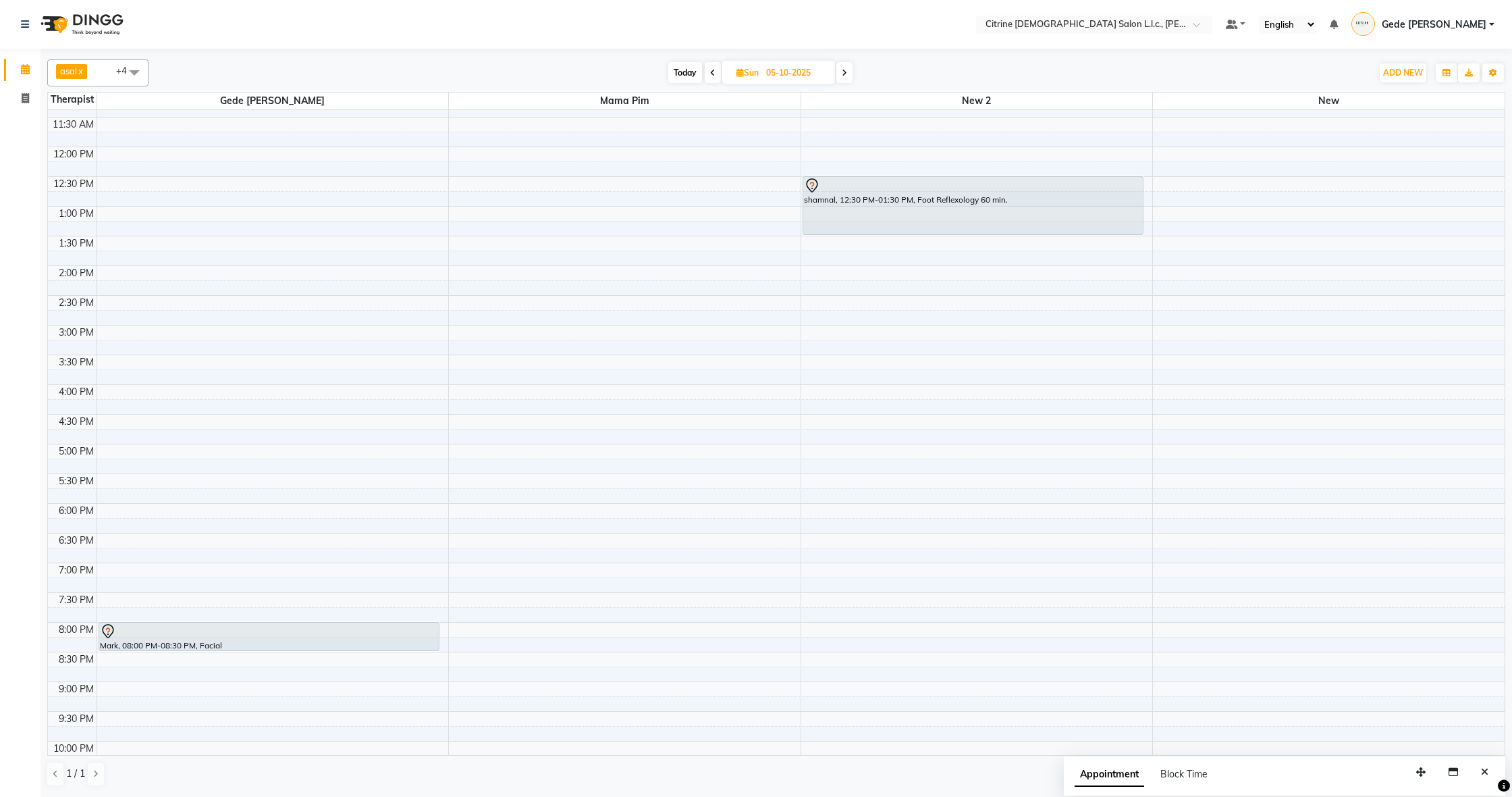
scroll to position [647, 0]
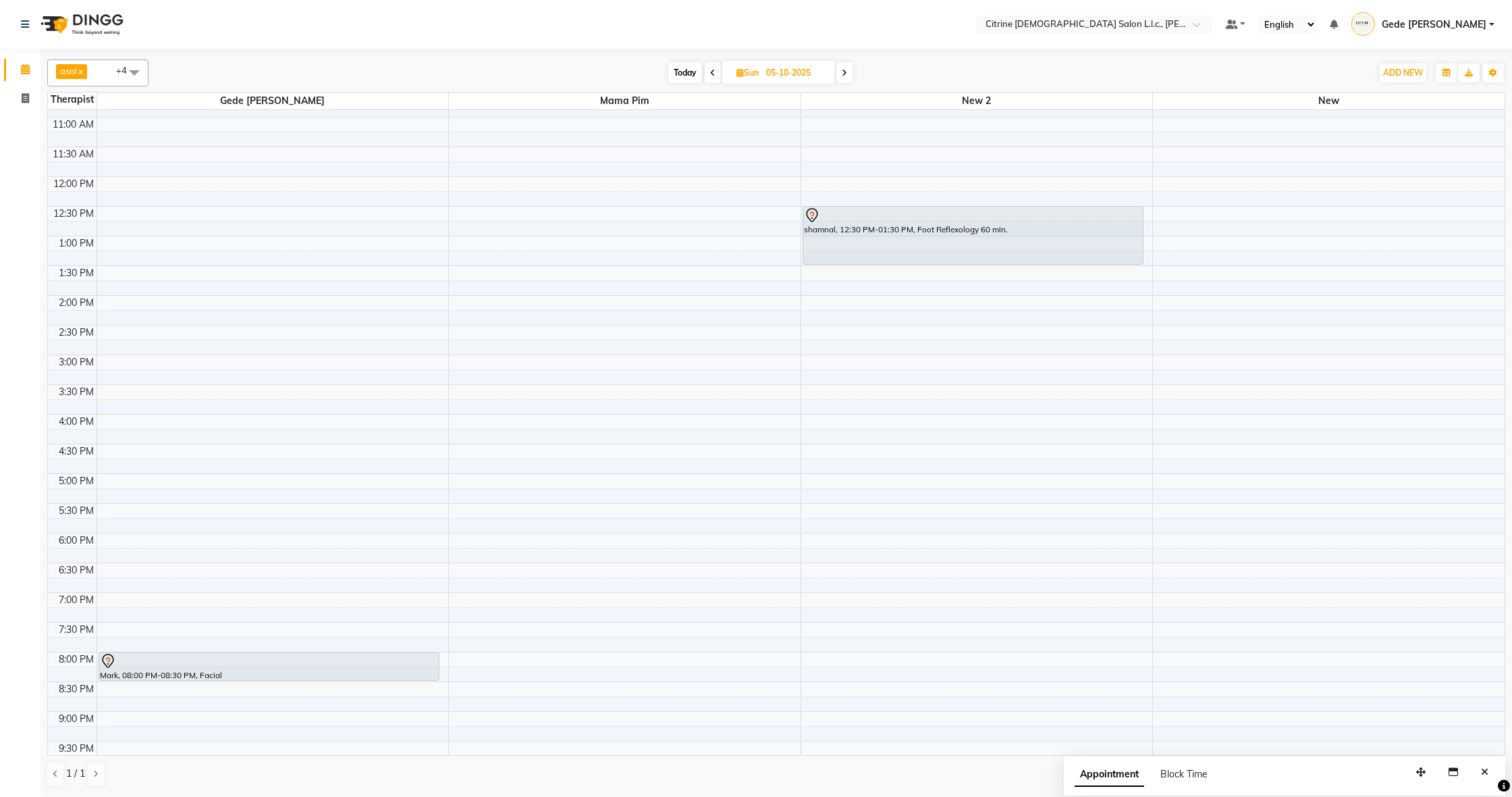
click at [683, 72] on span "Today" at bounding box center [684, 72] width 34 height 21
type input "04-10-2025"
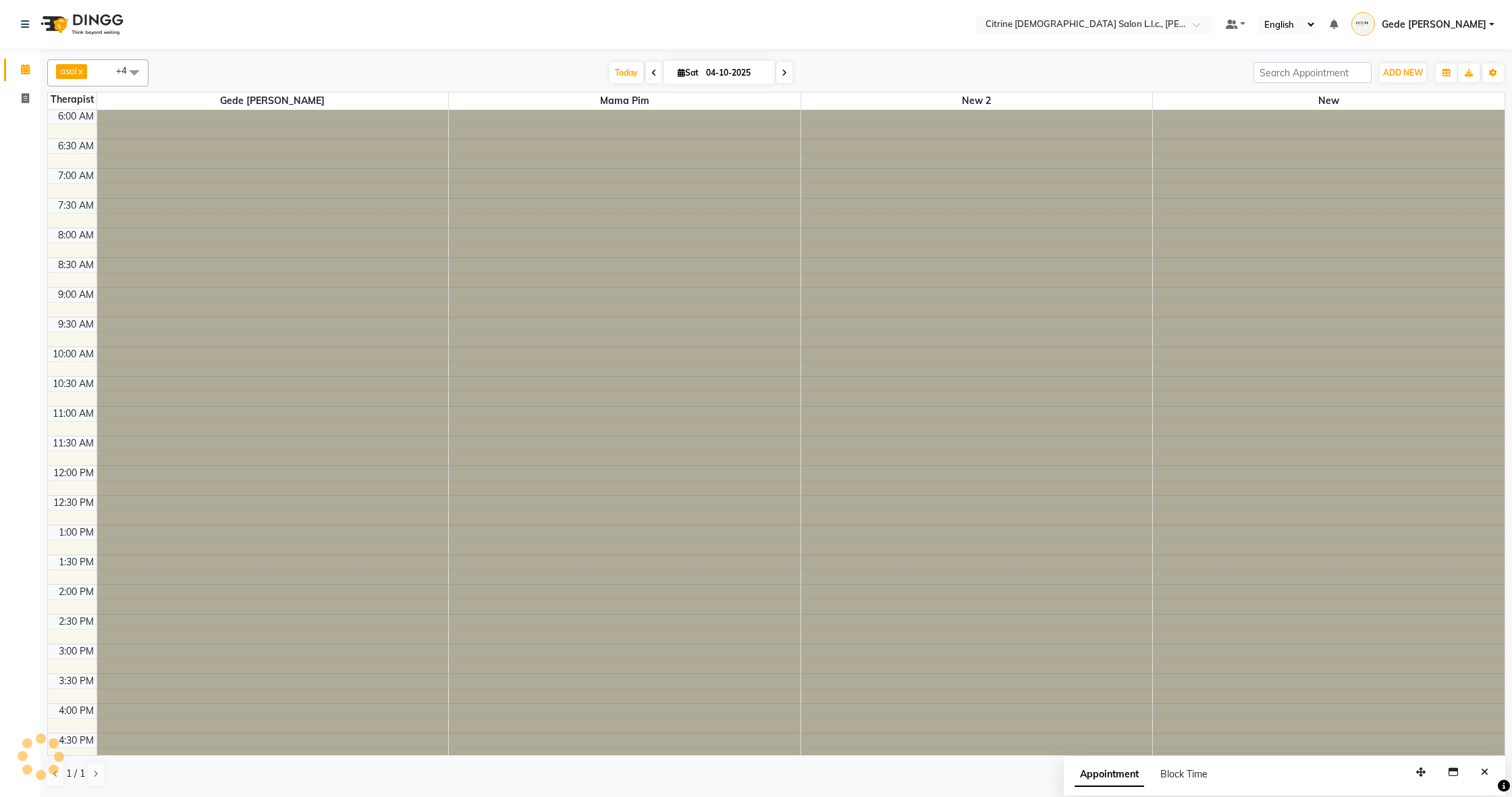
scroll to position [779, 0]
